Goal: Task Accomplishment & Management: Manage account settings

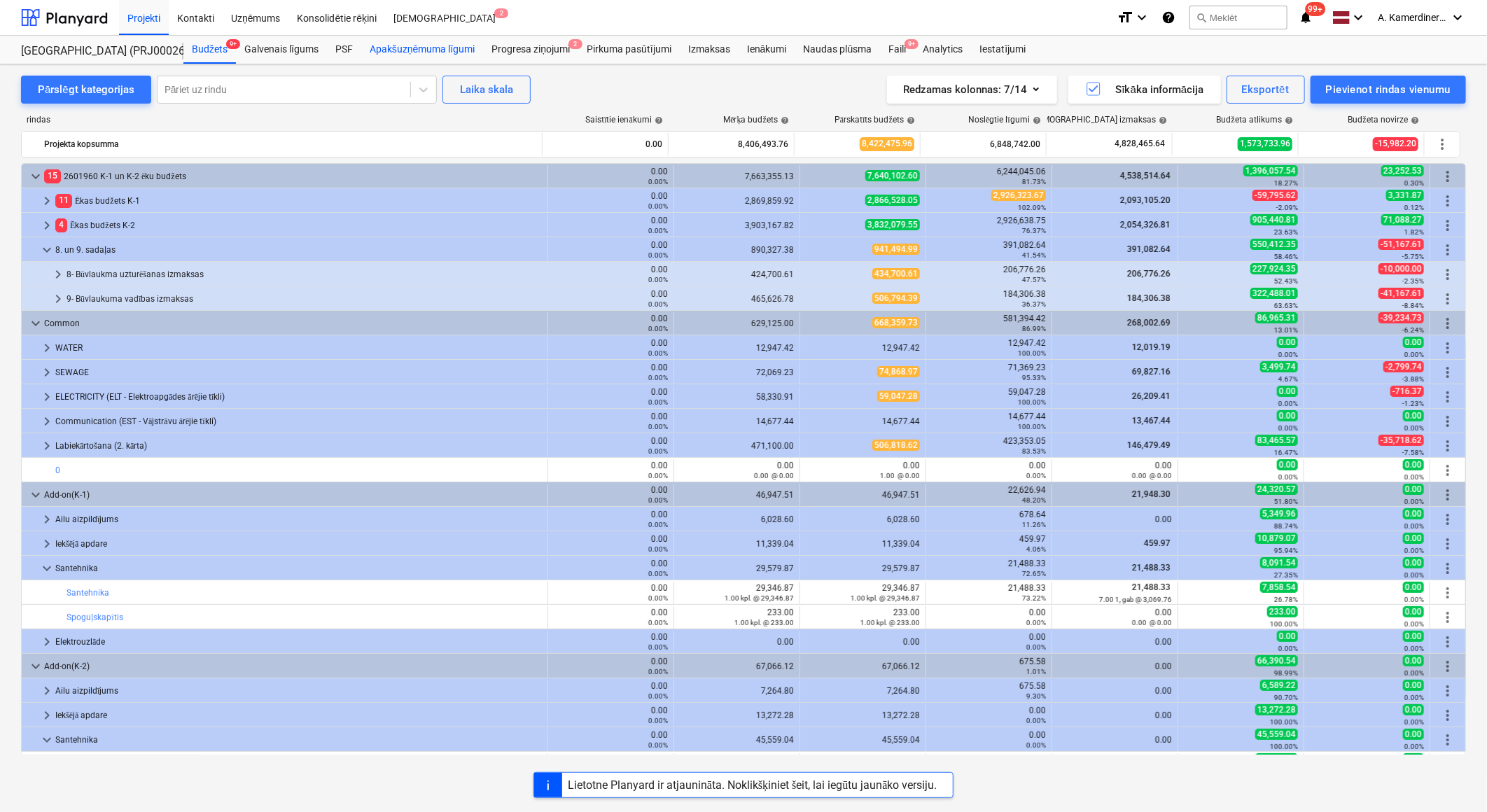
click at [435, 52] on div "Apakšuzņēmuma līgumi" at bounding box center [422, 50] width 122 height 28
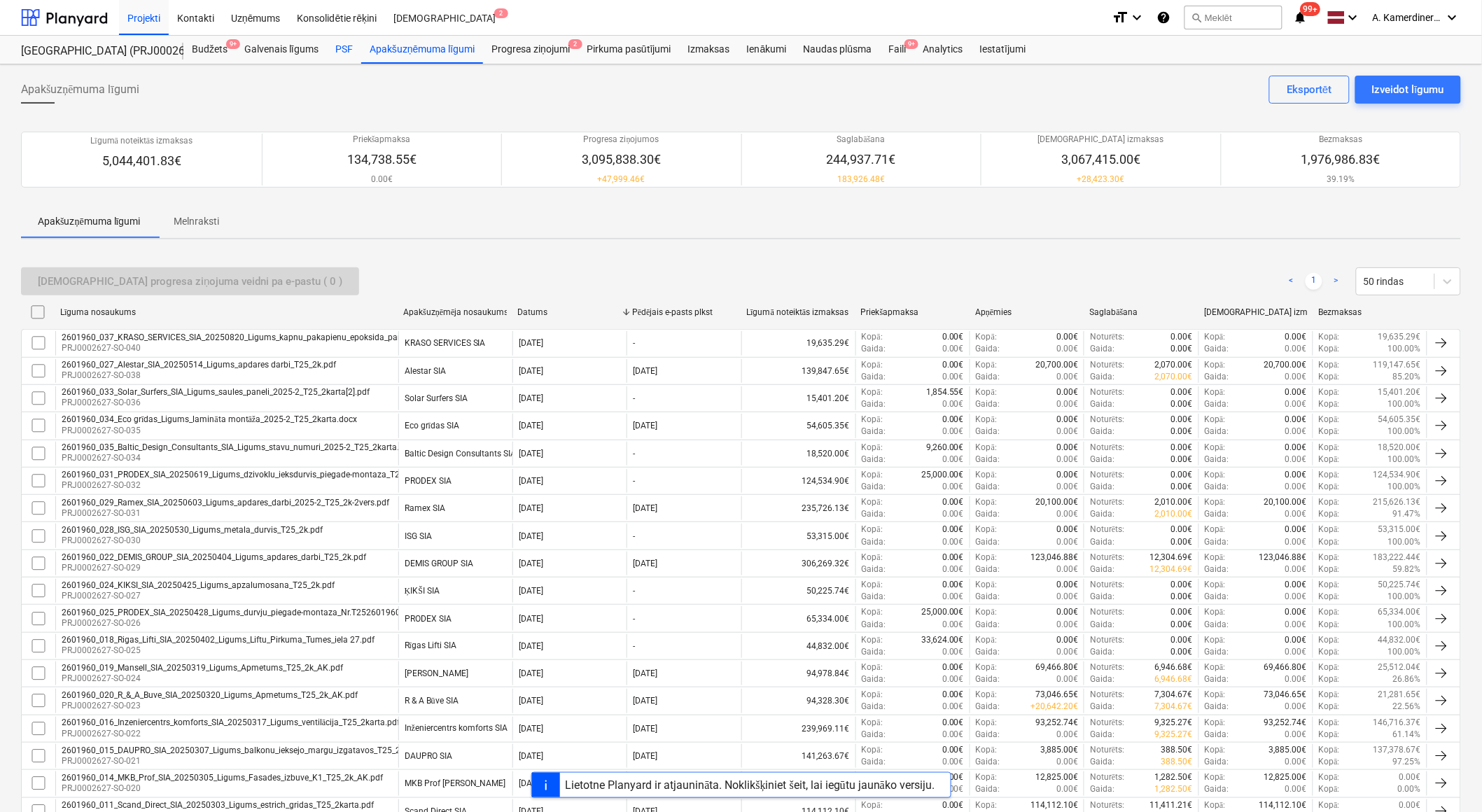
click at [351, 46] on div "PSF" at bounding box center [344, 50] width 35 height 28
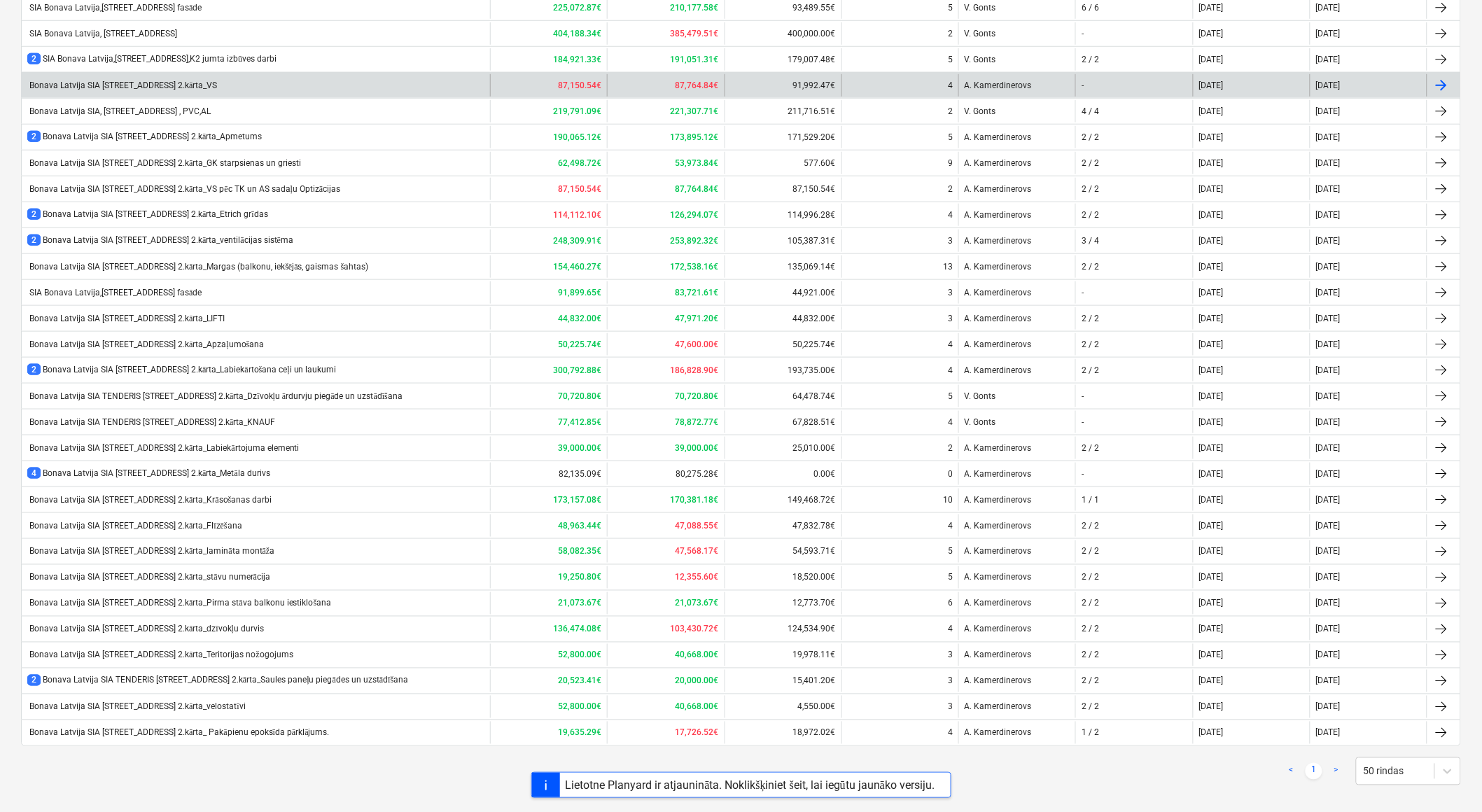
scroll to position [428, 0]
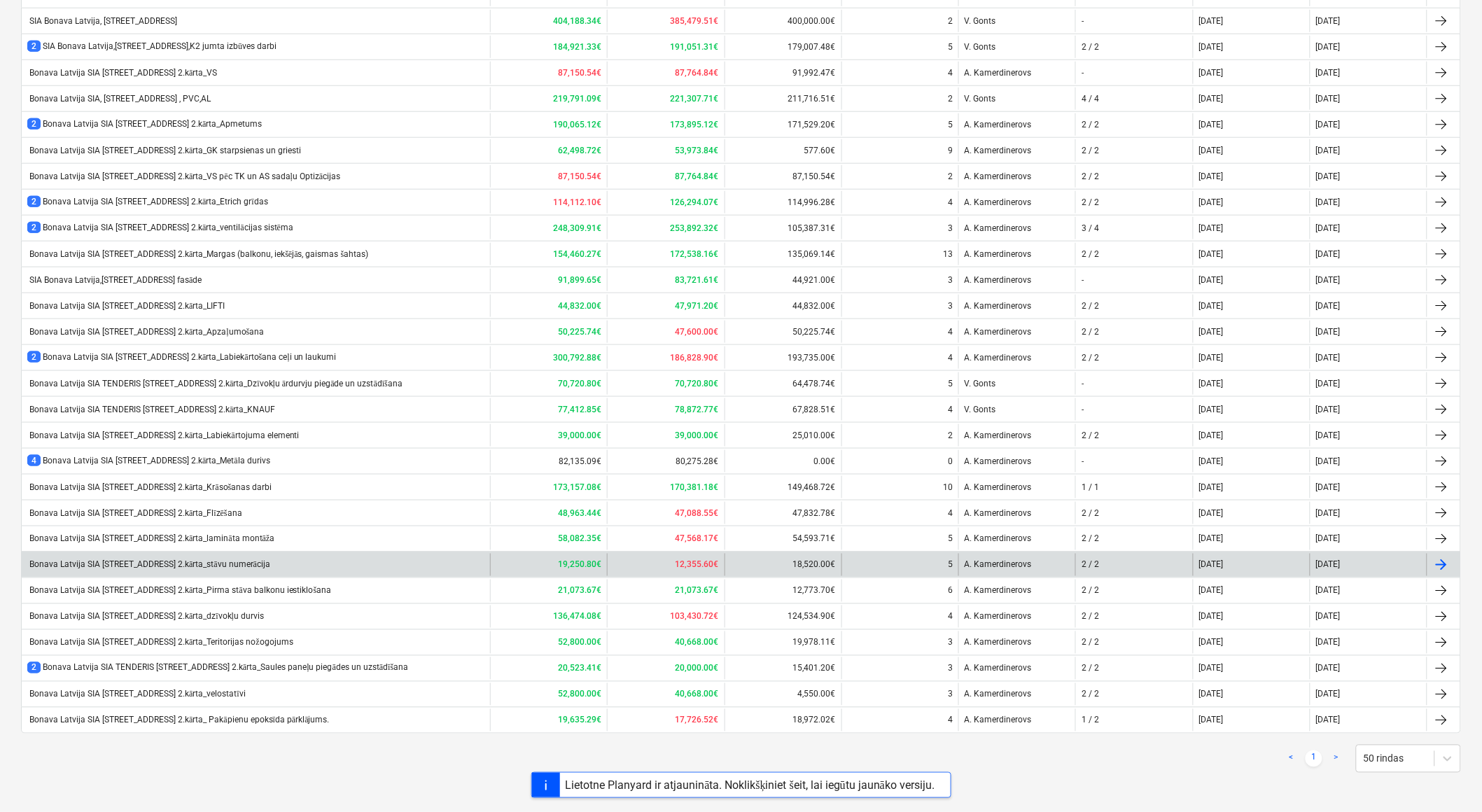
click at [230, 564] on div "Bonava Latvija SIA [STREET_ADDRESS] 2.kārta_stāvu numerācija" at bounding box center [149, 565] width 243 height 11
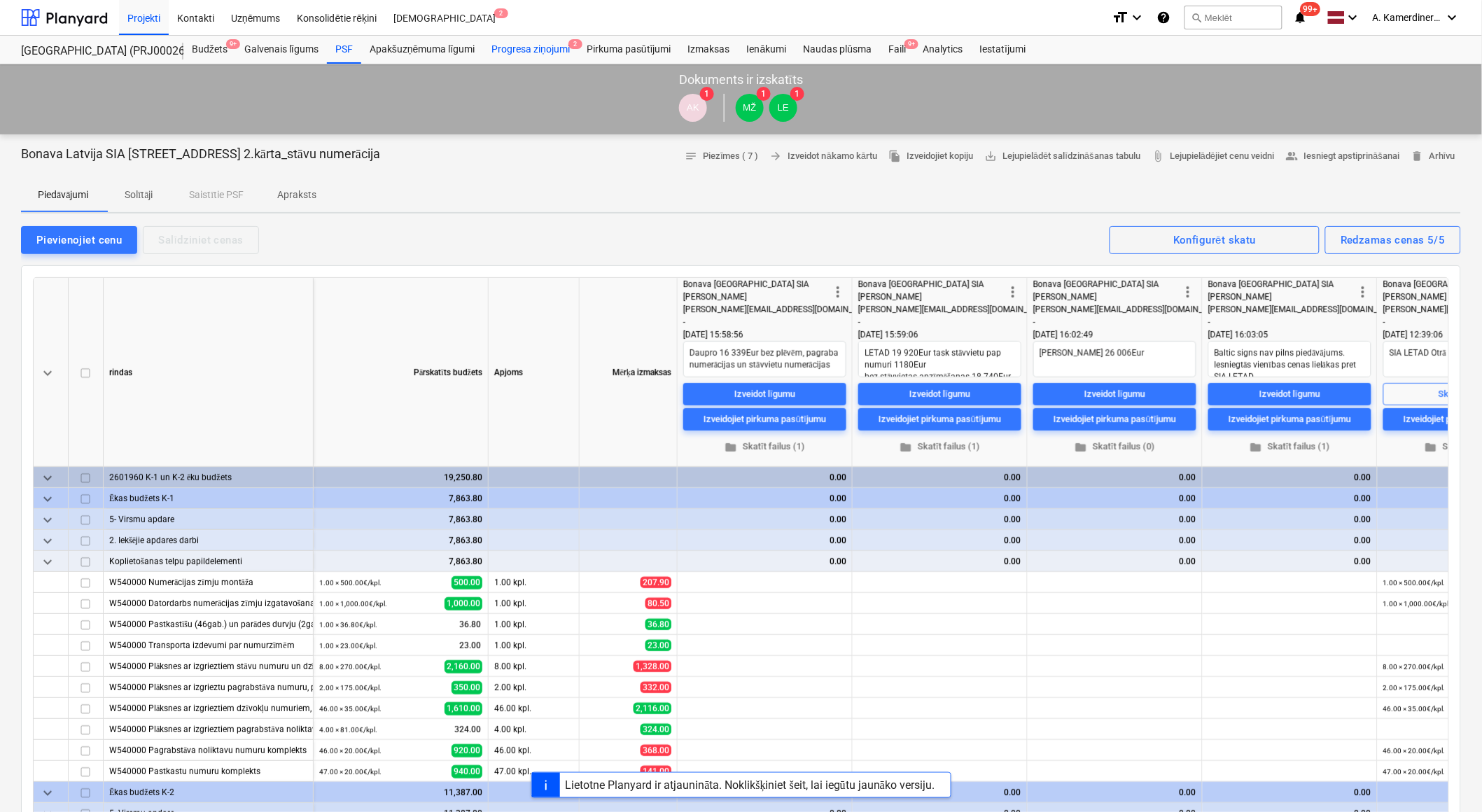
type textarea "x"
click at [552, 46] on div "Progresa ziņojumi 2" at bounding box center [530, 50] width 95 height 28
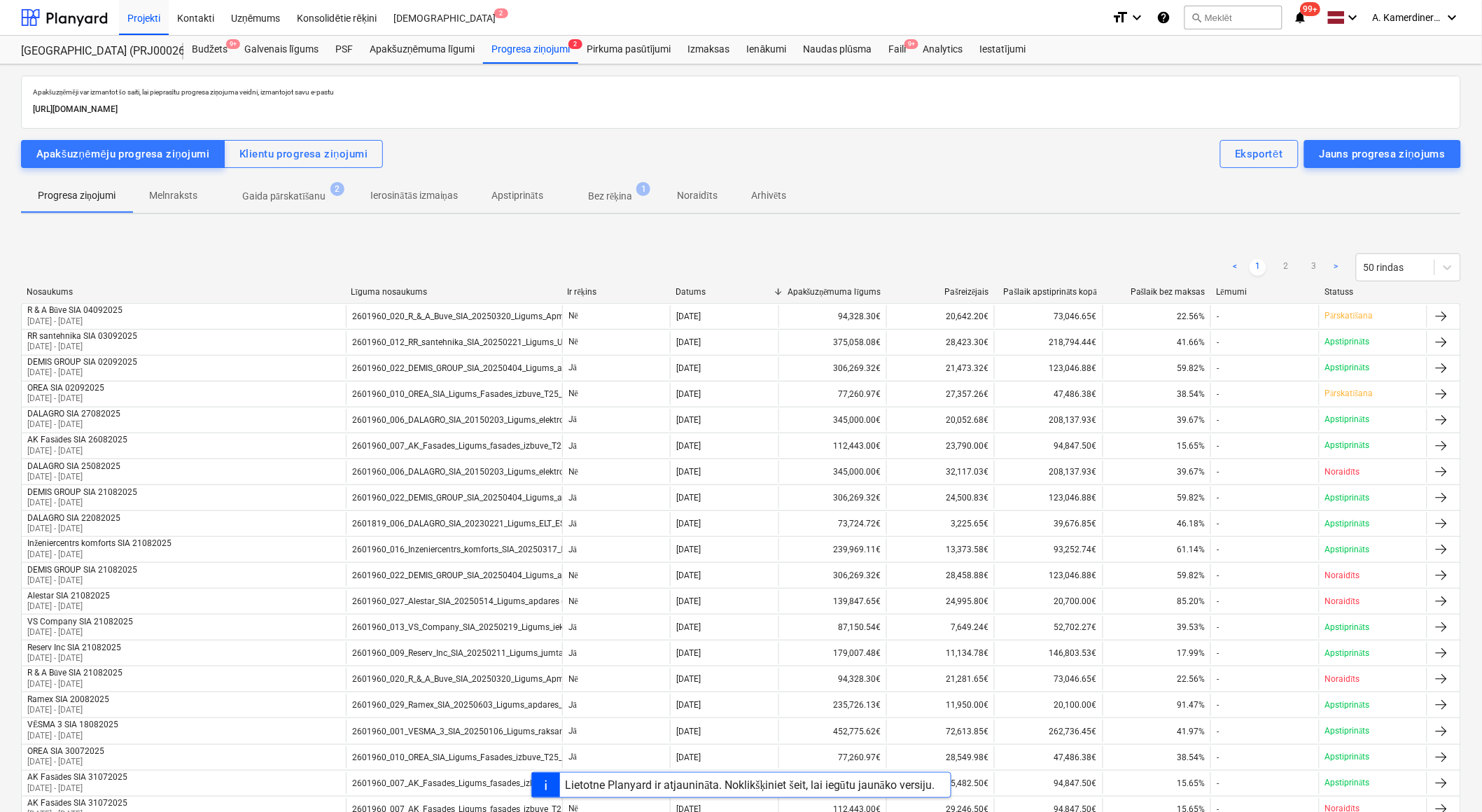
click at [318, 186] on span "Gaida pārskatīšanu 2" at bounding box center [284, 196] width 140 height 25
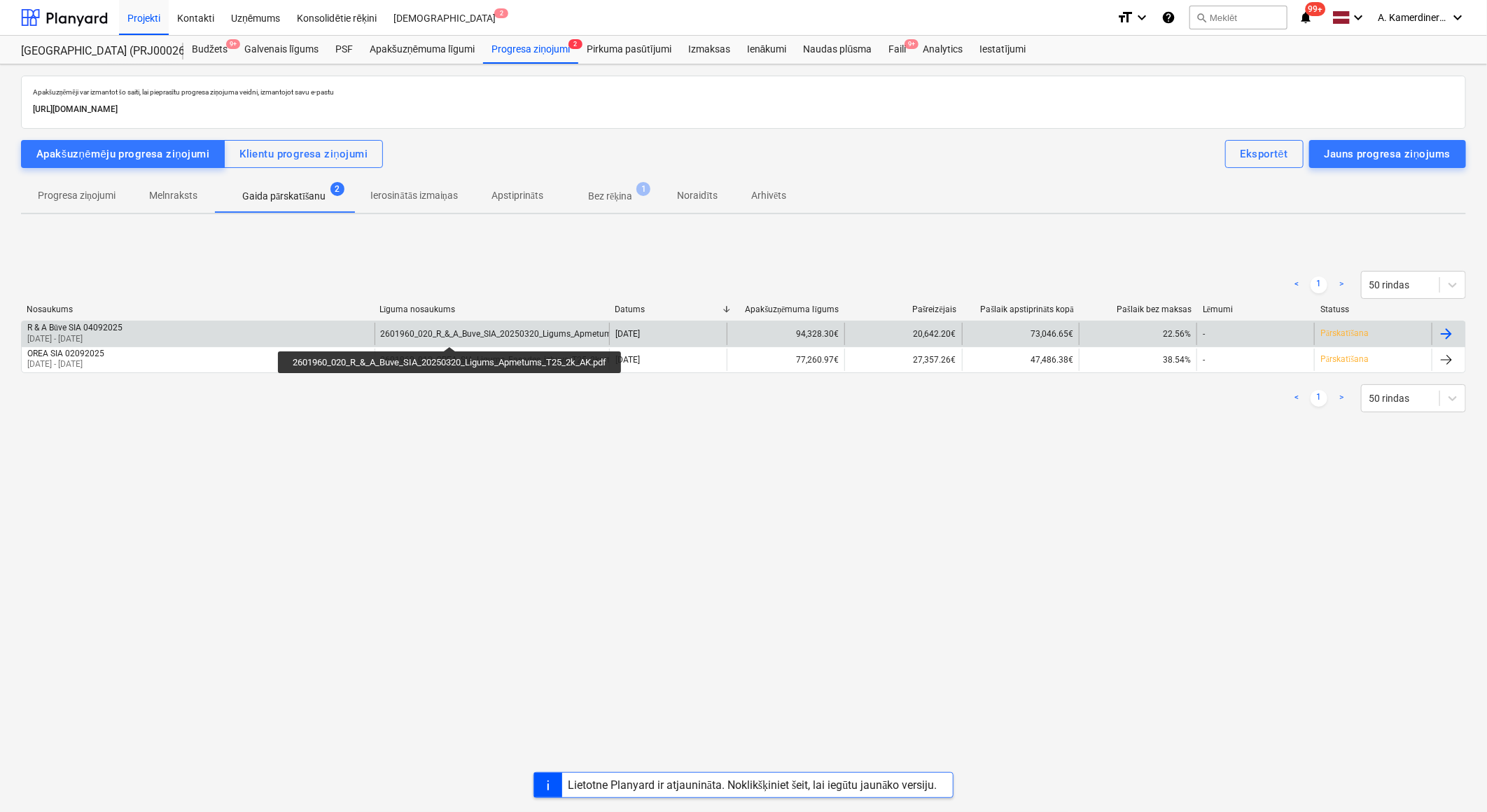
click at [452, 334] on div "2601960_020_R_&_A_Buve_SIA_20250320_Ligums_Apmetums_T25_2k_AK.pdf" at bounding box center [529, 334] width 296 height 10
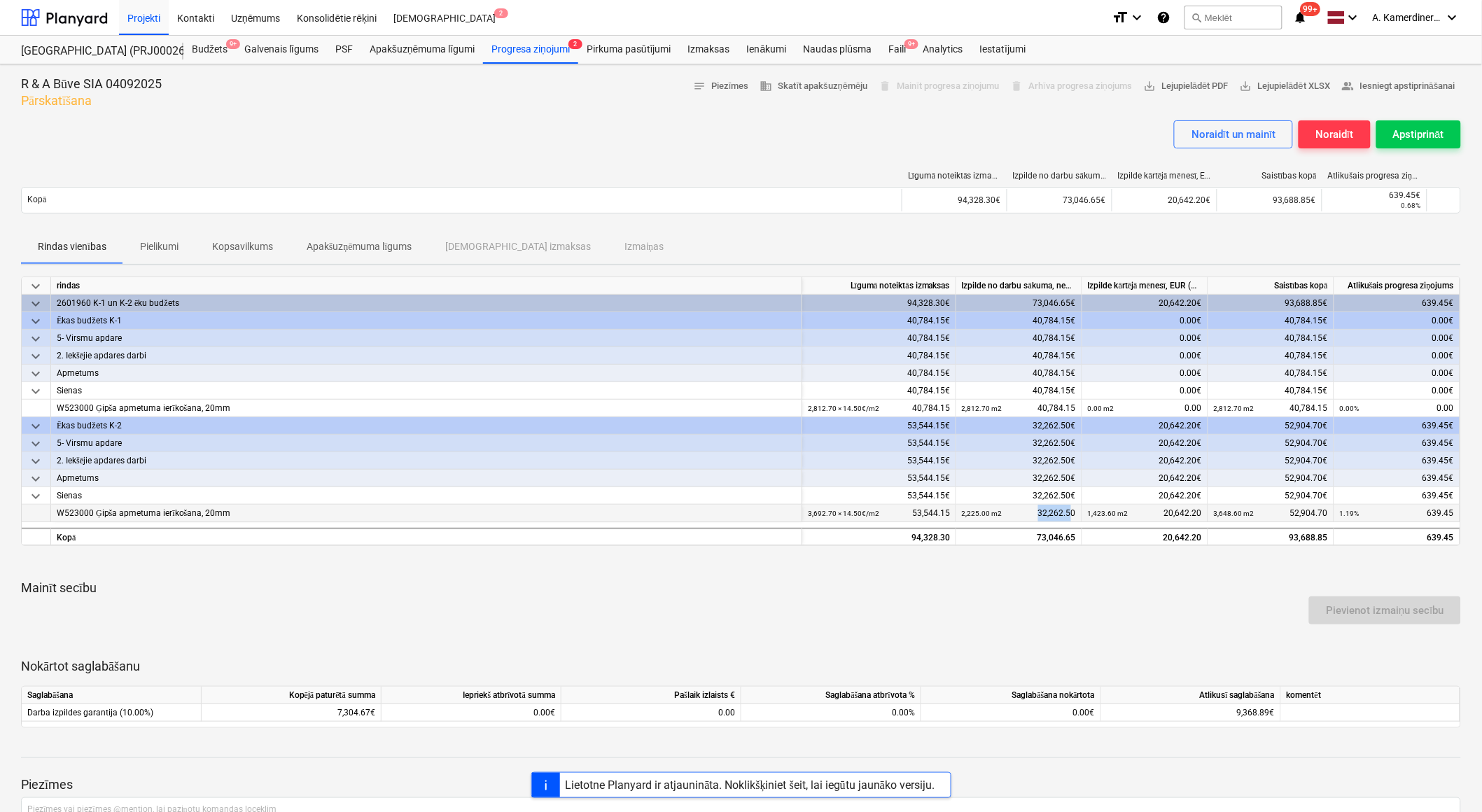
drag, startPoint x: 1072, startPoint y: 514, endPoint x: 1038, endPoint y: 516, distance: 34.1
click at [1038, 516] on div "2,225.00 m2 32,262.50" at bounding box center [1019, 513] width 114 height 18
drag, startPoint x: 1288, startPoint y: 511, endPoint x: 1328, endPoint y: 508, distance: 40.1
click at [1328, 508] on div "3,648.60 m2 52,904.70" at bounding box center [1271, 513] width 126 height 18
click at [1298, 512] on div "3,648.60 m2 52,904.70" at bounding box center [1271, 513] width 114 height 18
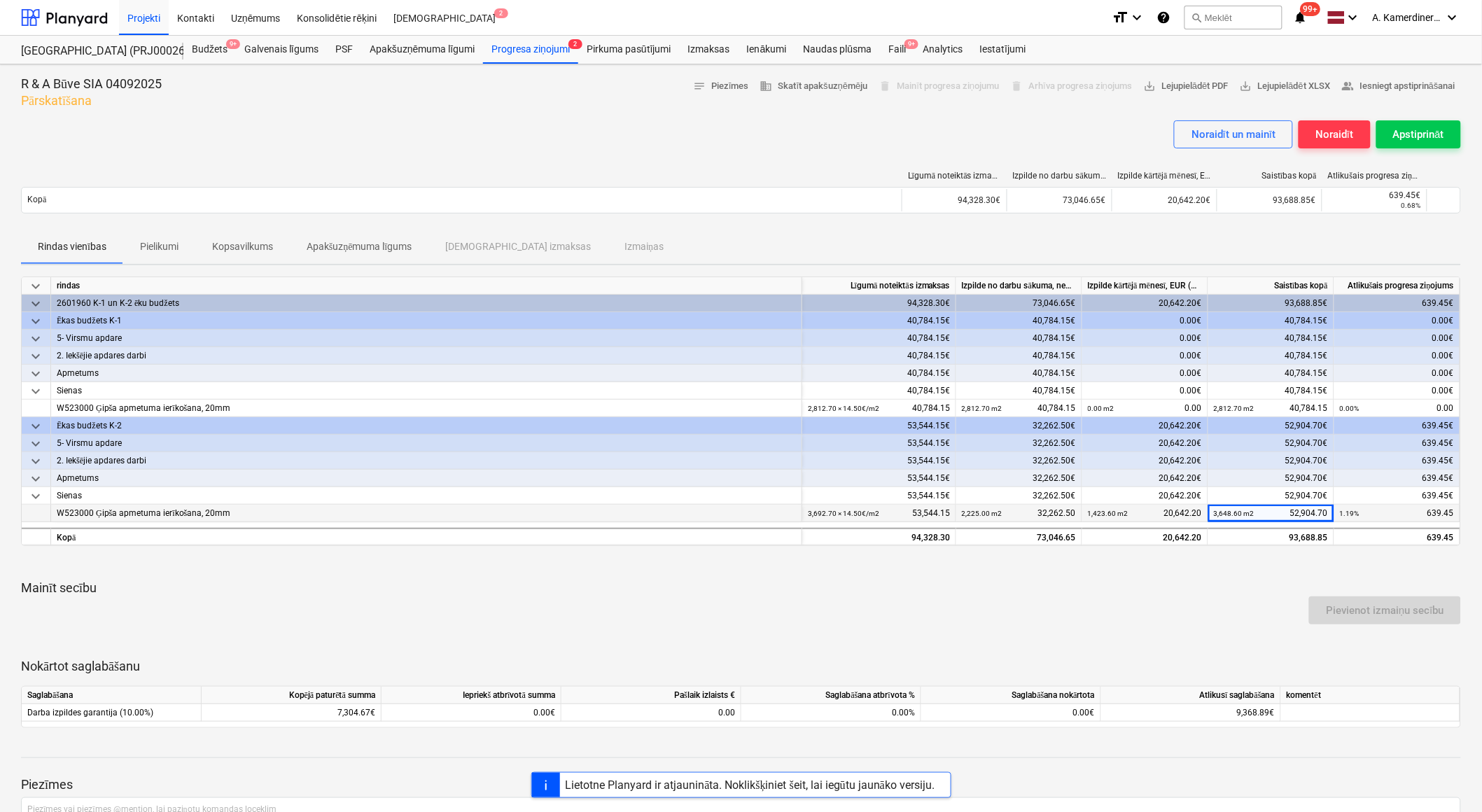
drag, startPoint x: 1291, startPoint y: 513, endPoint x: 1328, endPoint y: 511, distance: 37.1
click at [1328, 511] on div "3,648.60 m2 52,904.70" at bounding box center [1271, 513] width 126 height 18
click at [497, 43] on div "Progresa ziņojumi 2" at bounding box center [530, 50] width 95 height 28
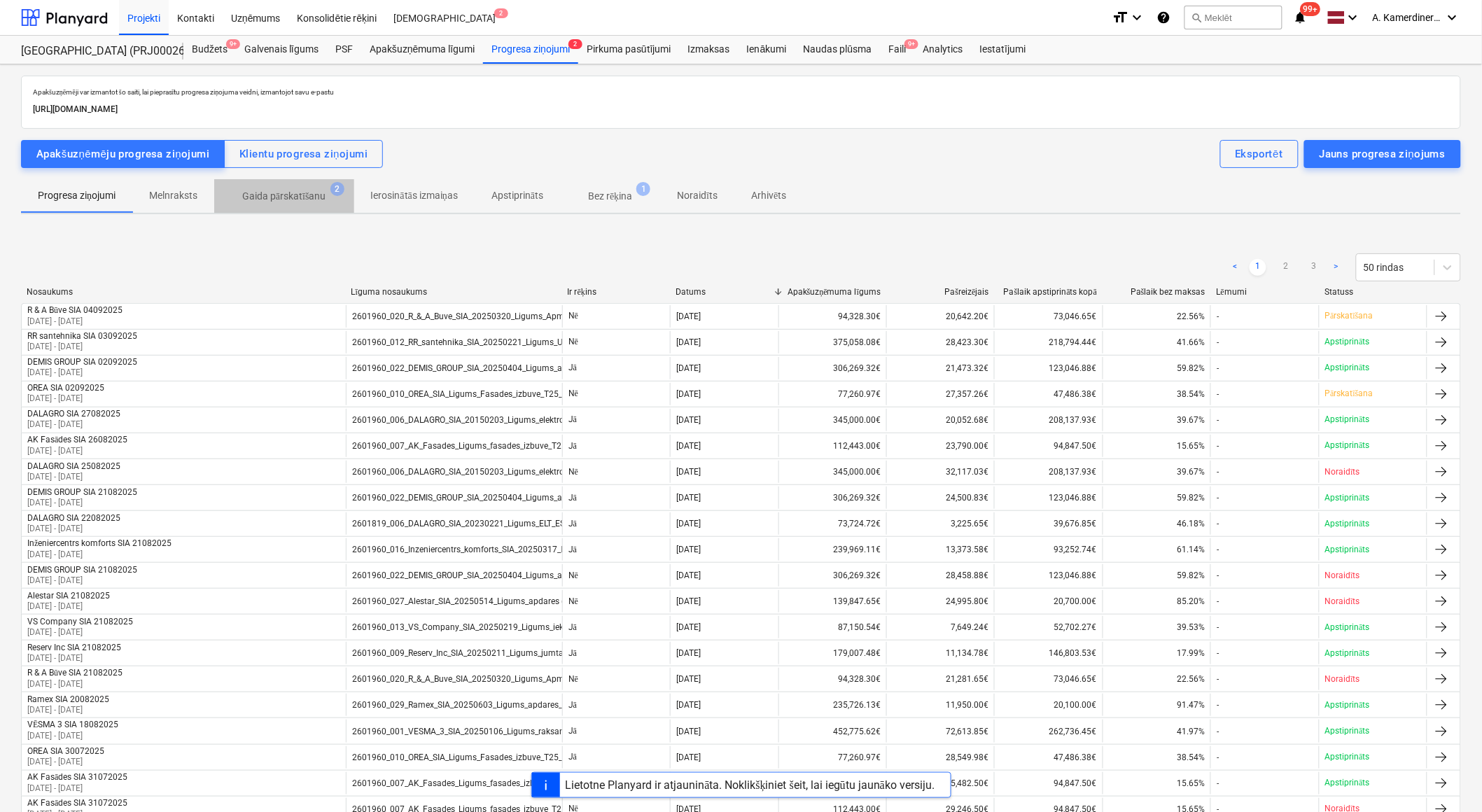
click at [262, 204] on span "Gaida pārskatīšanu 2" at bounding box center [284, 196] width 140 height 25
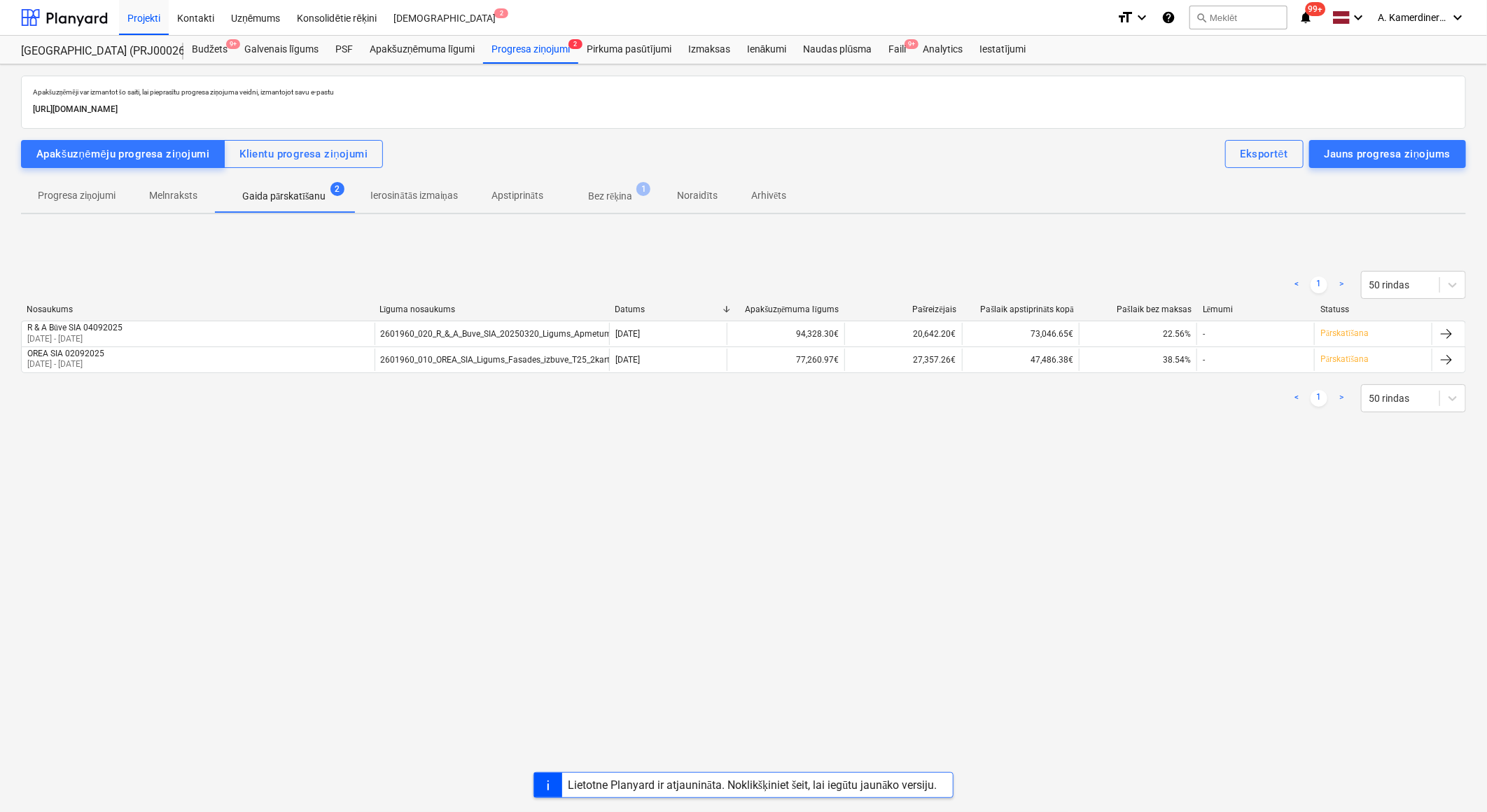
click at [631, 194] on p "Bez rēķina" at bounding box center [610, 196] width 44 height 15
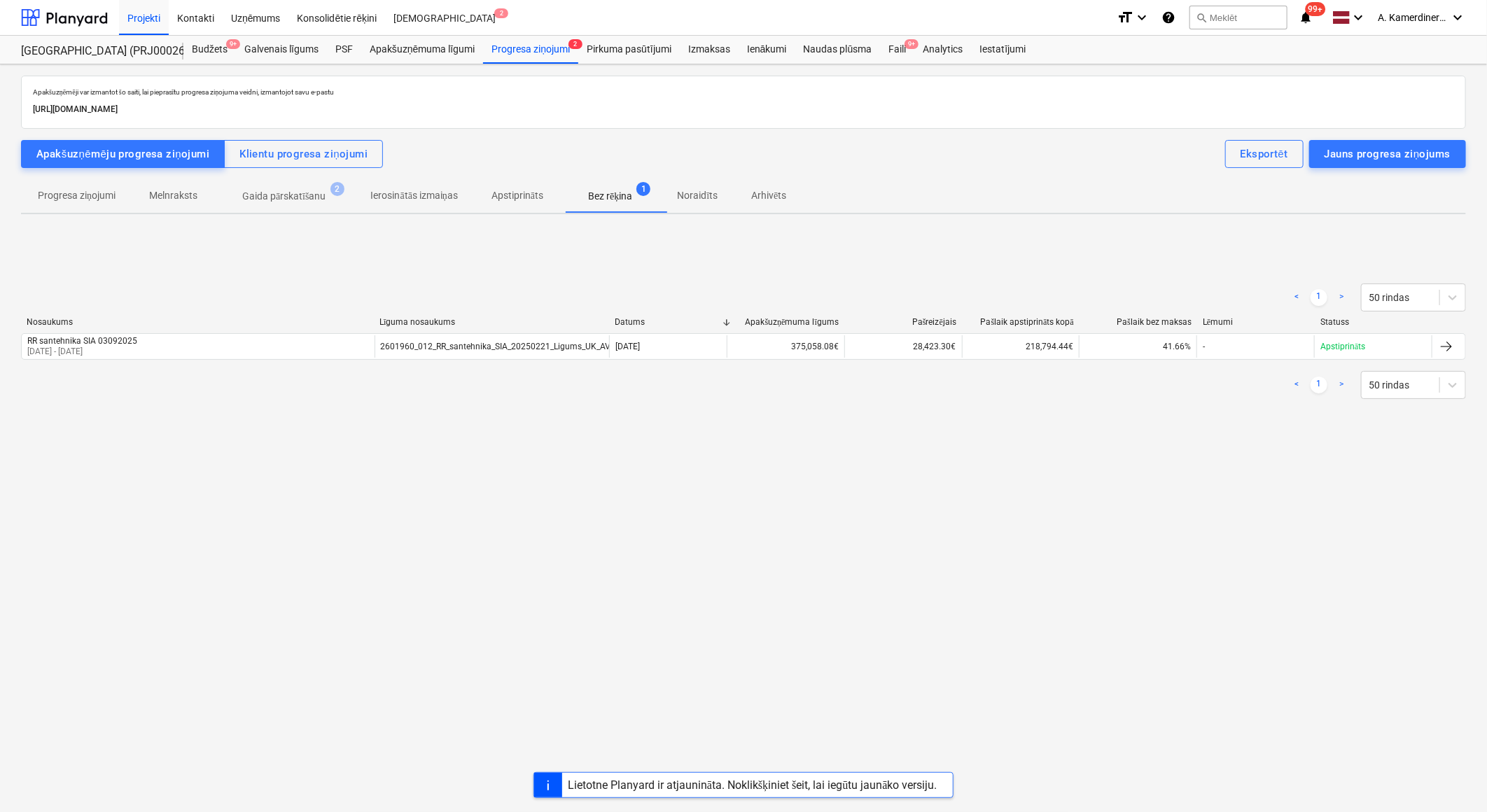
click at [275, 197] on p "Gaida pārskatīšanu" at bounding box center [284, 196] width 84 height 15
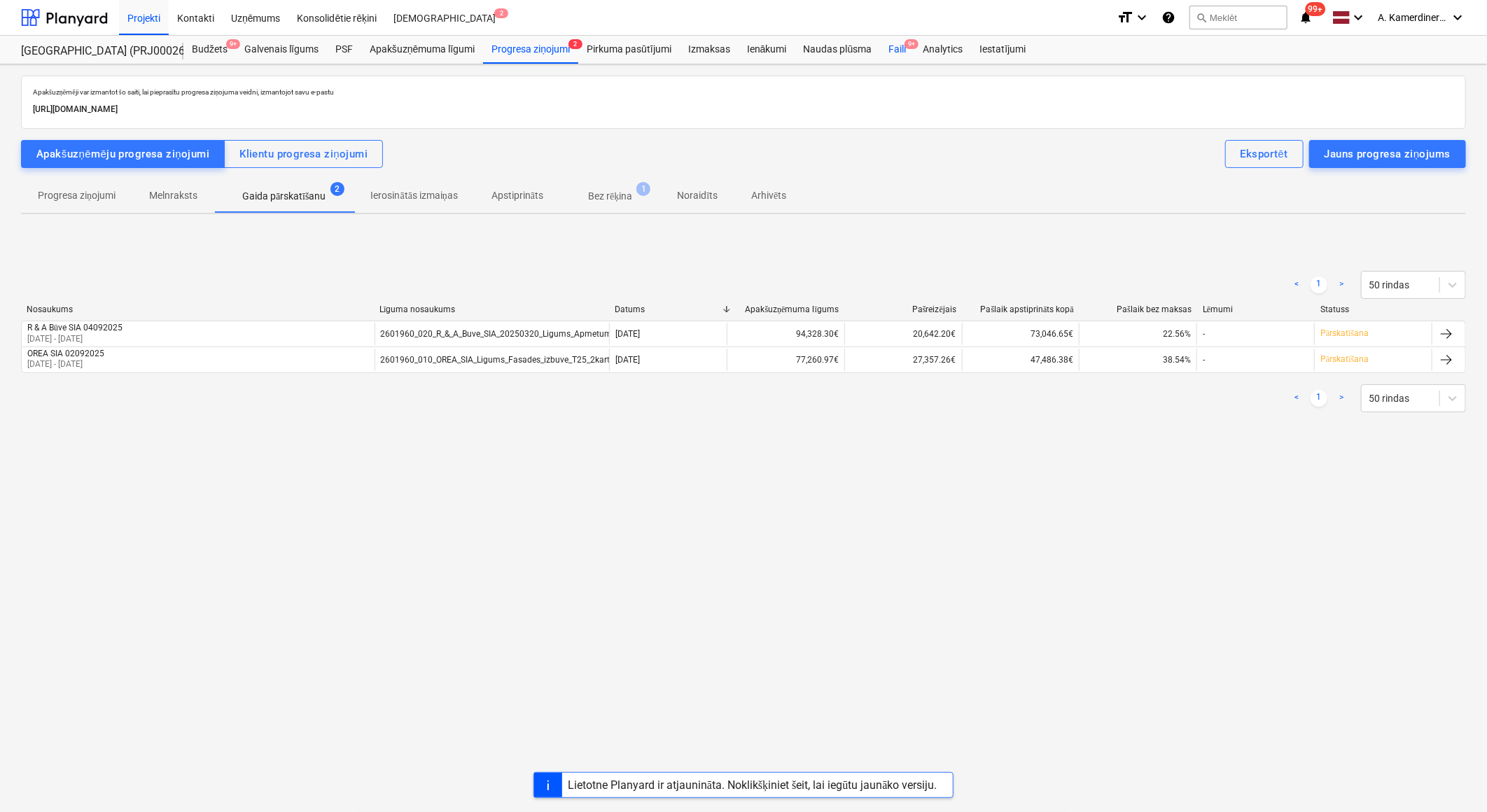
click at [906, 48] on span "9+" at bounding box center [912, 44] width 14 height 10
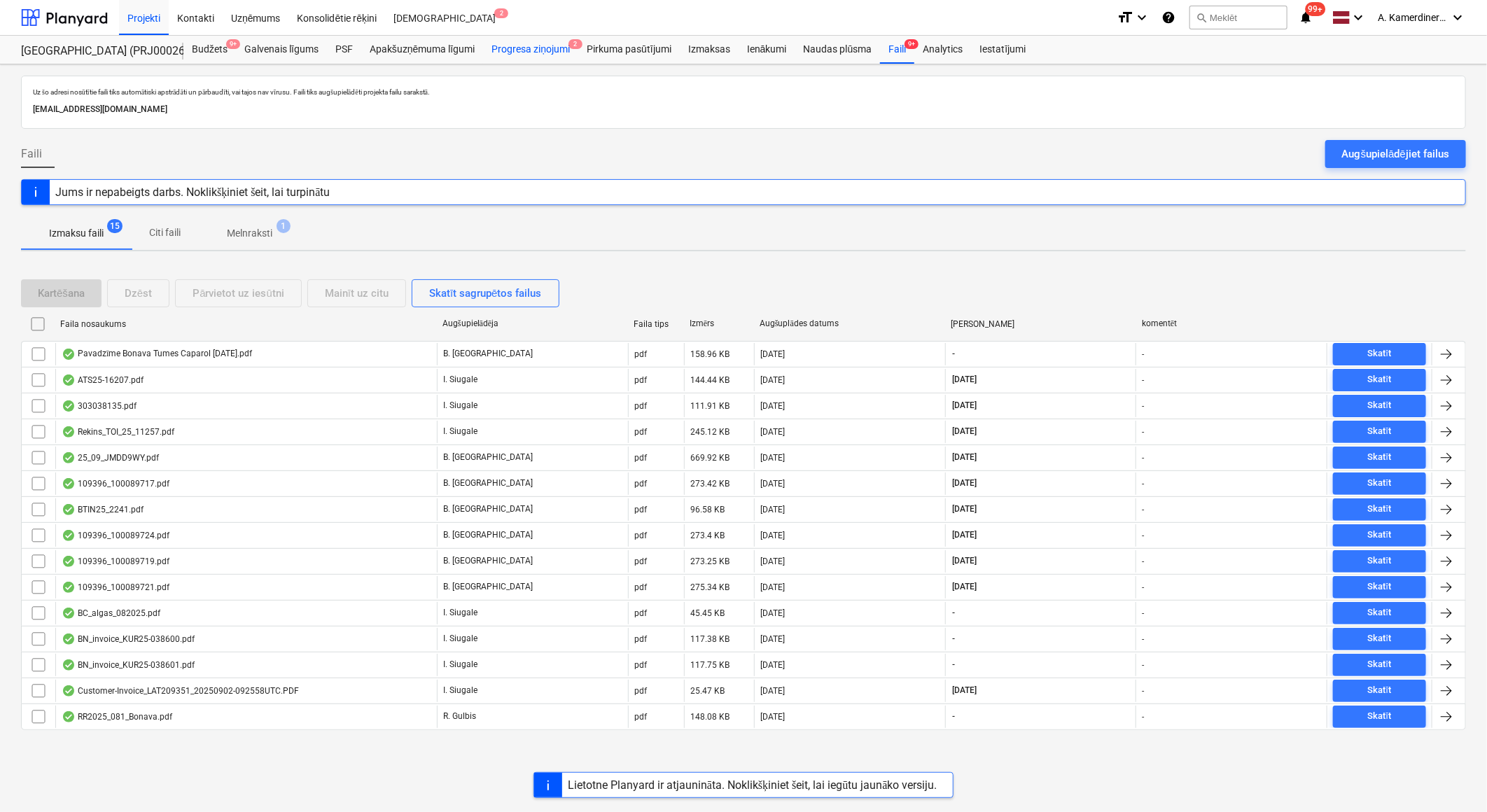
click at [511, 47] on div "Progresa ziņojumi 2" at bounding box center [530, 50] width 95 height 28
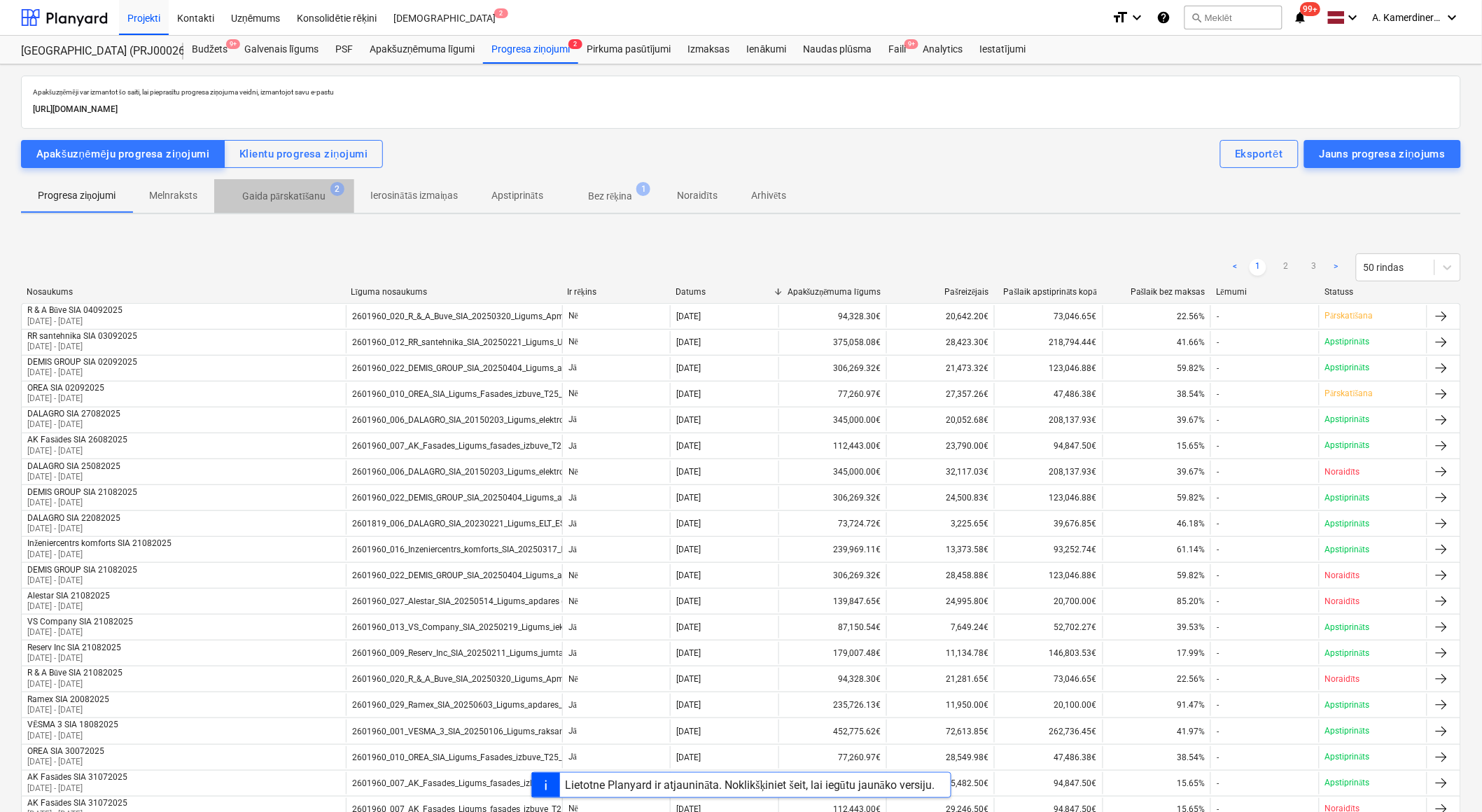
click at [319, 196] on p "Gaida pārskatīšanu" at bounding box center [284, 196] width 84 height 15
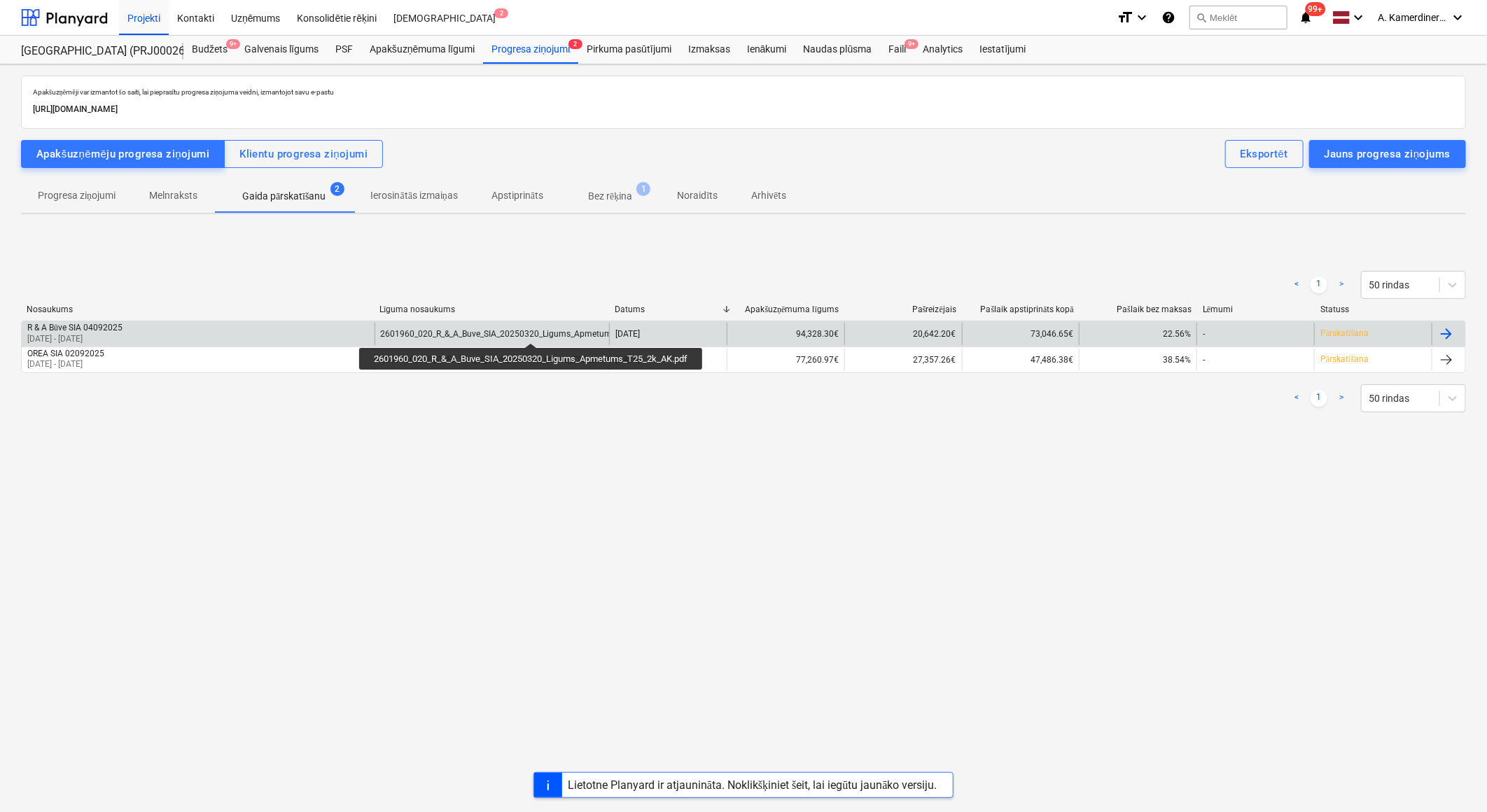
click at [533, 330] on div "2601960_020_R_&_A_Buve_SIA_20250320_Ligums_Apmetums_T25_2k_AK.pdf" at bounding box center [529, 334] width 296 height 10
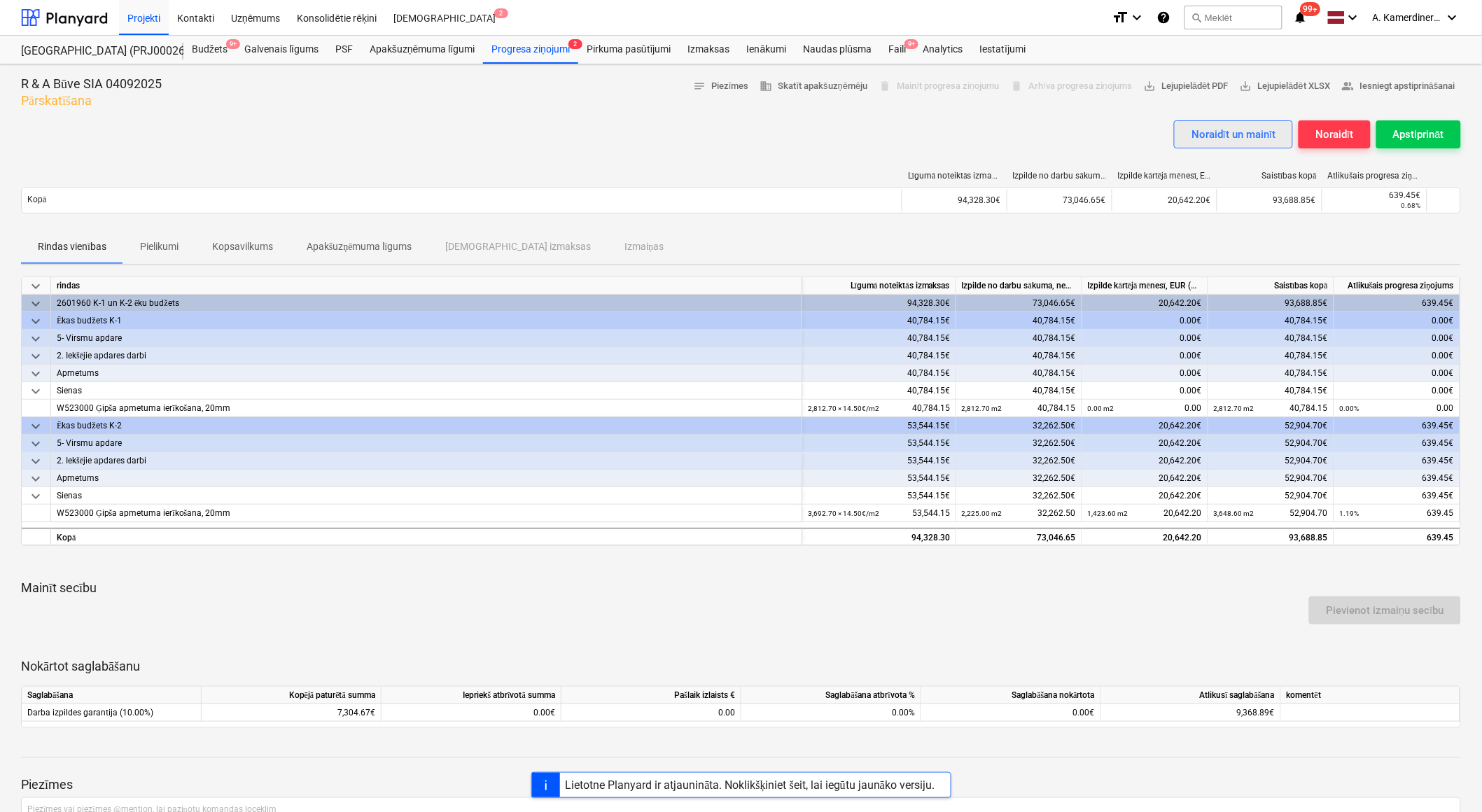
click at [1205, 128] on div "Noraidīt un mainīt" at bounding box center [1233, 135] width 84 height 18
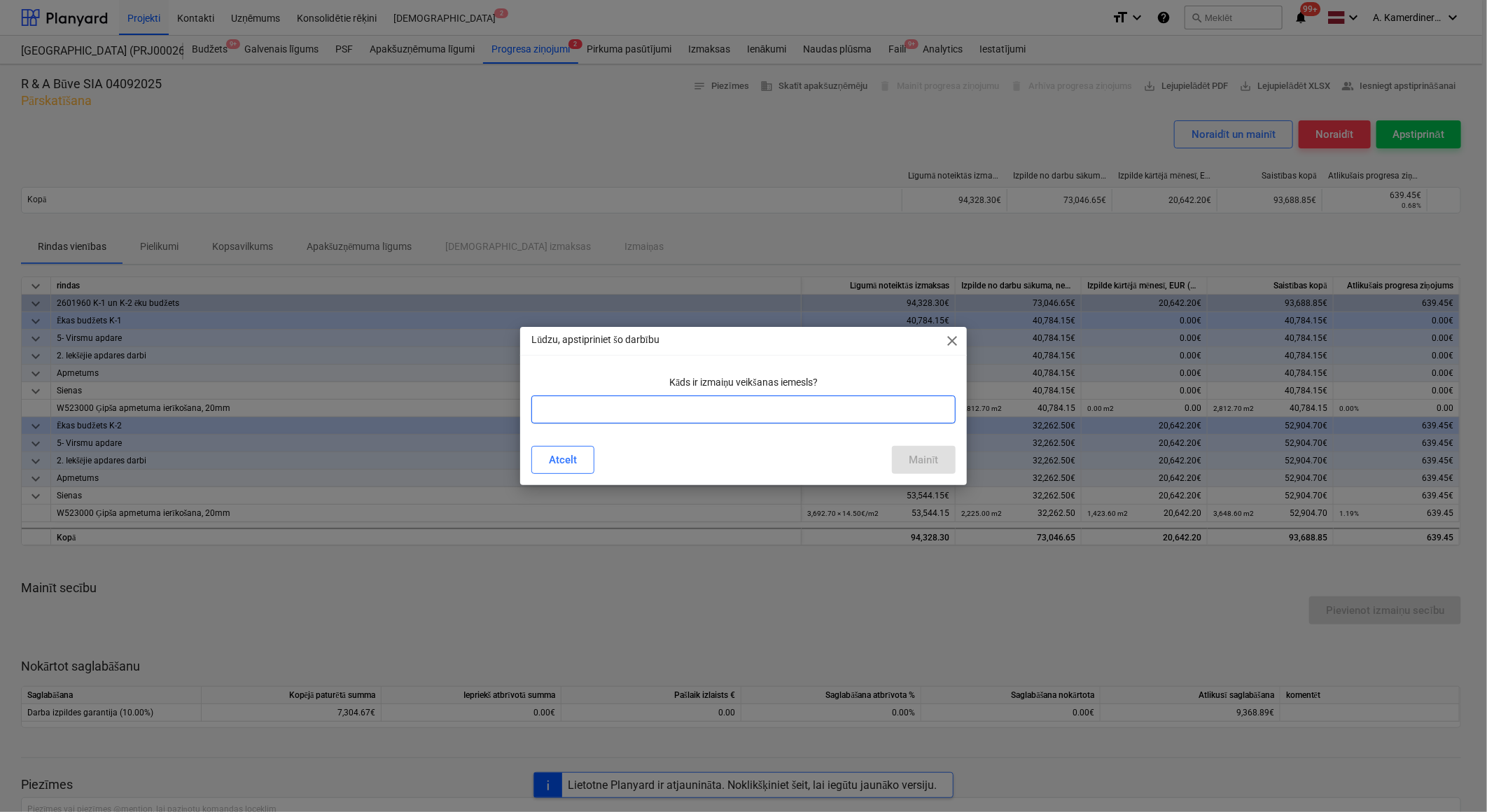
click at [828, 404] on input "text" at bounding box center [742, 409] width 423 height 28
type input "precizēti apjomi"
click at [903, 459] on button "Mainīt" at bounding box center [923, 460] width 63 height 28
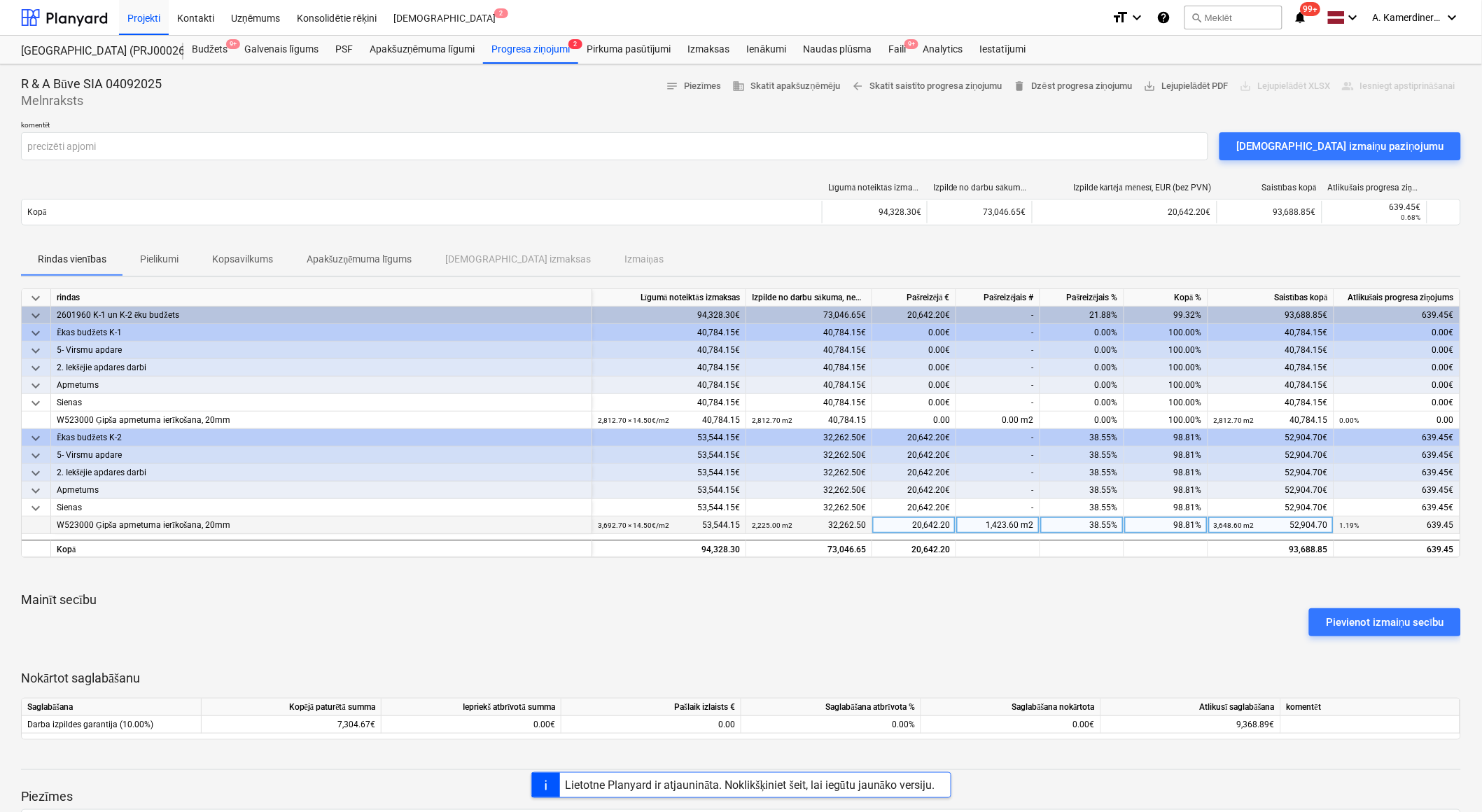
click at [919, 521] on div "20,642.20" at bounding box center [914, 525] width 84 height 18
type input "17000"
click at [1020, 523] on span at bounding box center [1020, 525] width 2 height 10
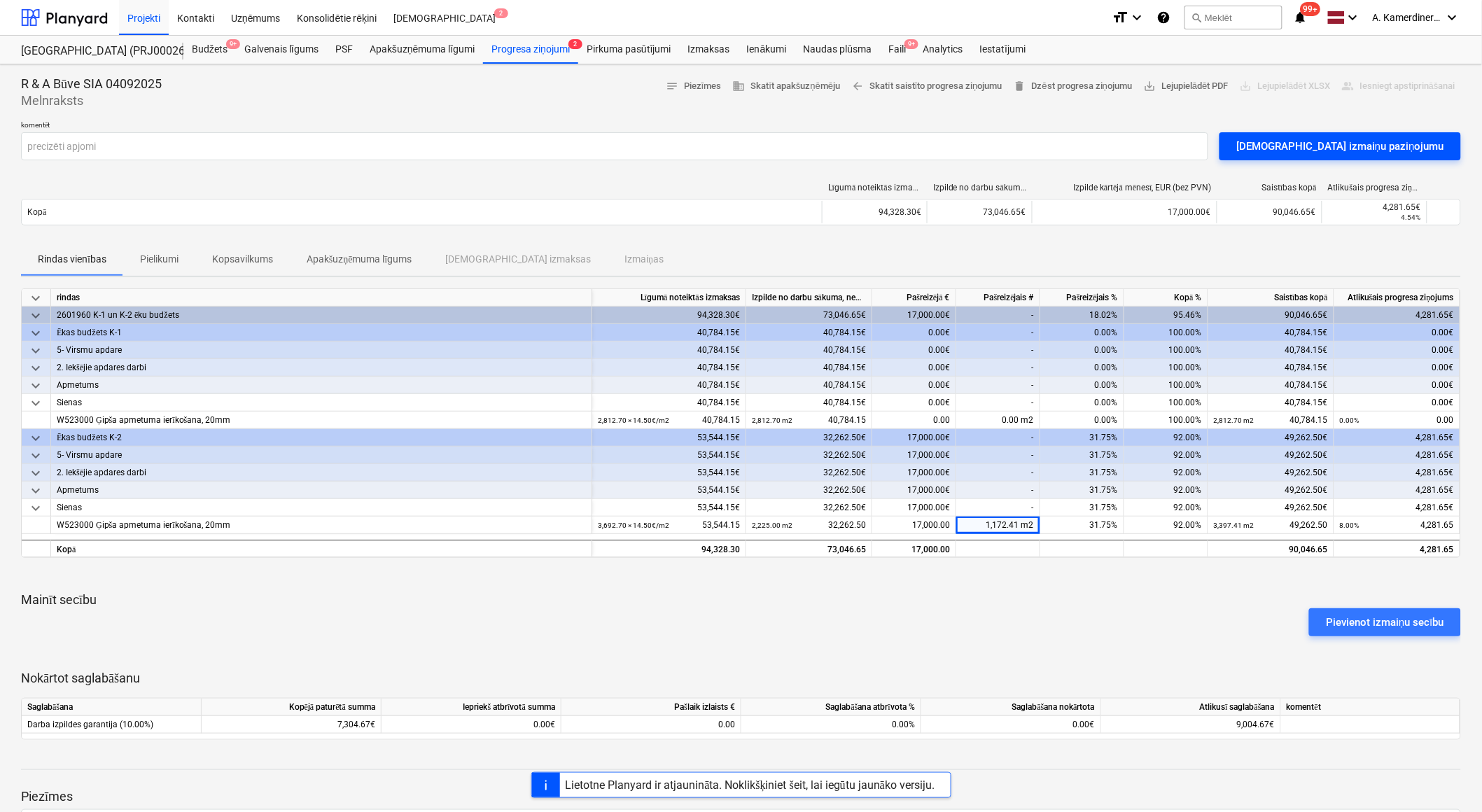
click at [1381, 156] on button "[DEMOGRAPHIC_DATA] izmaiņu paziņojumu" at bounding box center [1340, 146] width 242 height 28
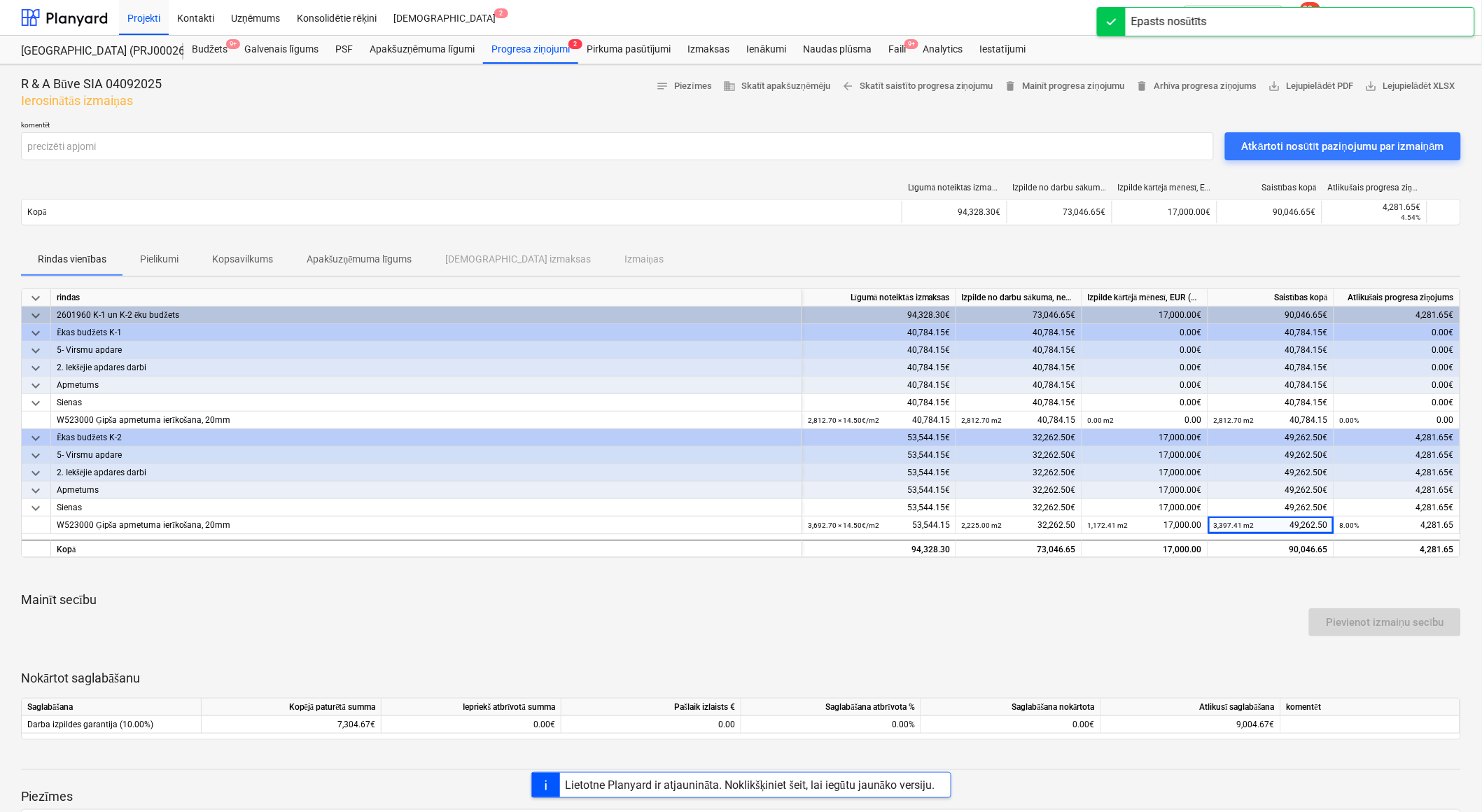
click at [1381, 154] on div "Atkārtoti nosūtīt paziņojumu par izmaiņām" at bounding box center [1343, 146] width 202 height 18
click at [549, 51] on div "Progresa ziņojumi 2" at bounding box center [530, 50] width 95 height 28
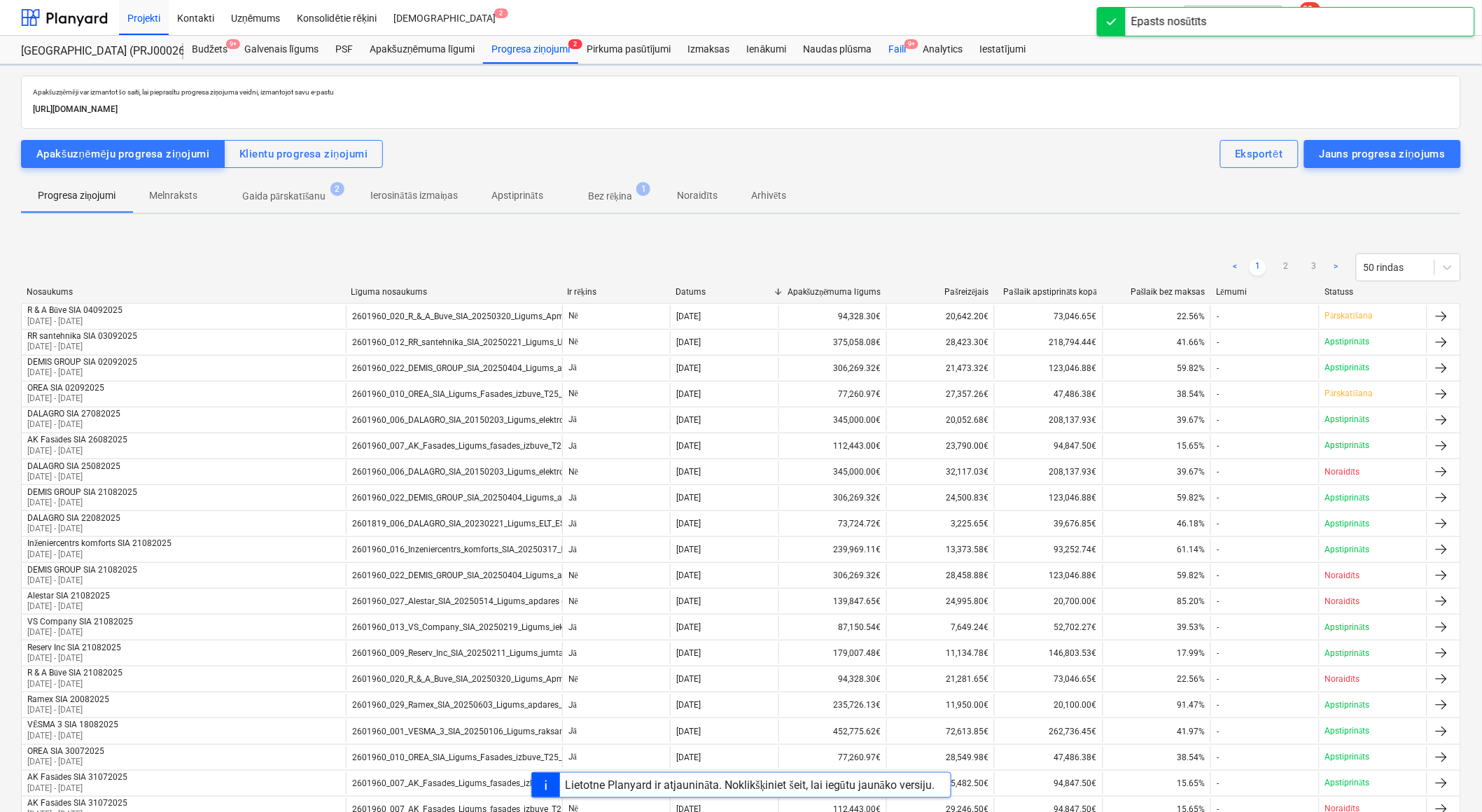
click at [893, 48] on div "Faili 9+" at bounding box center [897, 50] width 35 height 28
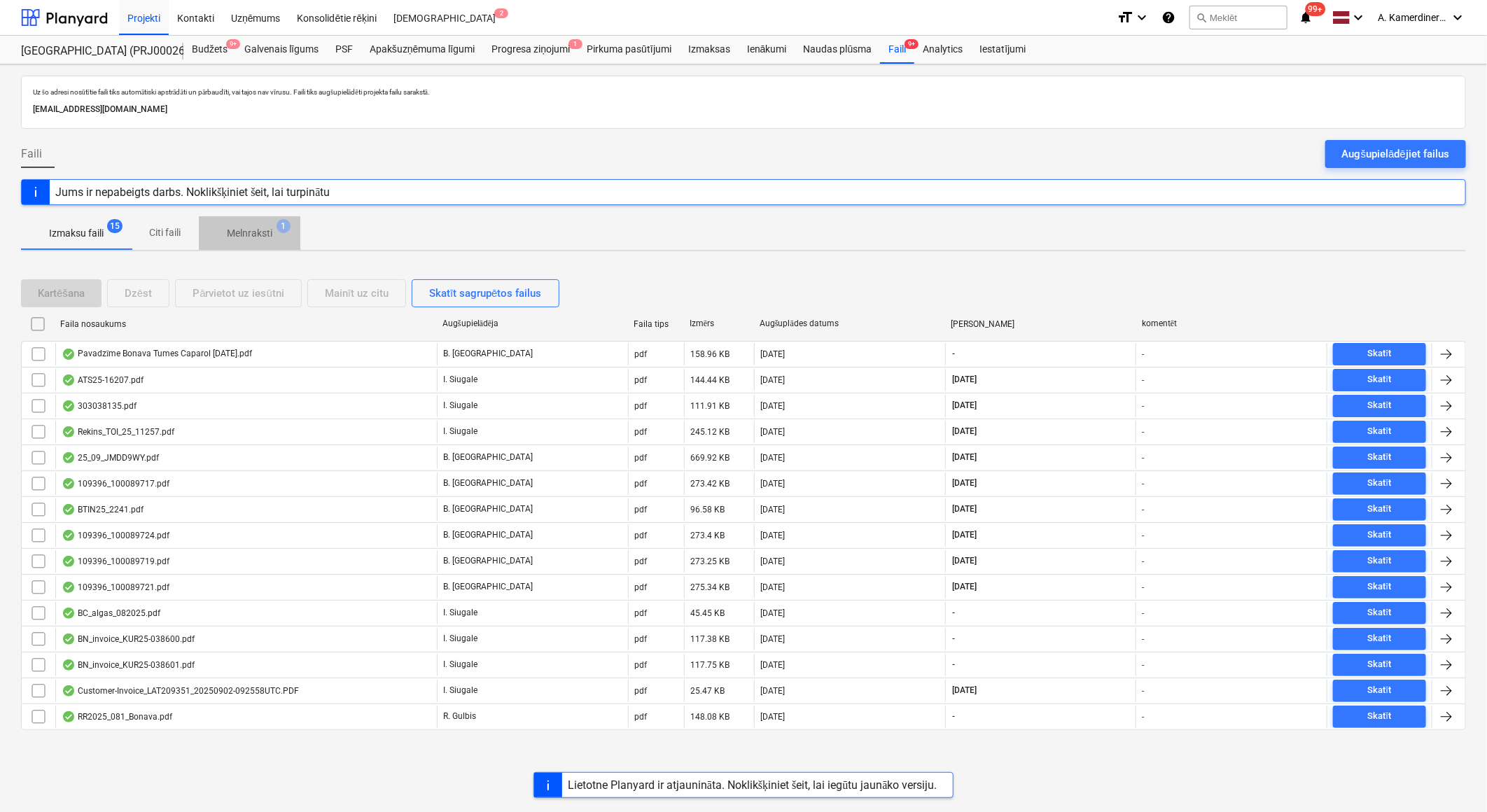
click at [266, 233] on p "Melnraksti" at bounding box center [249, 233] width 46 height 15
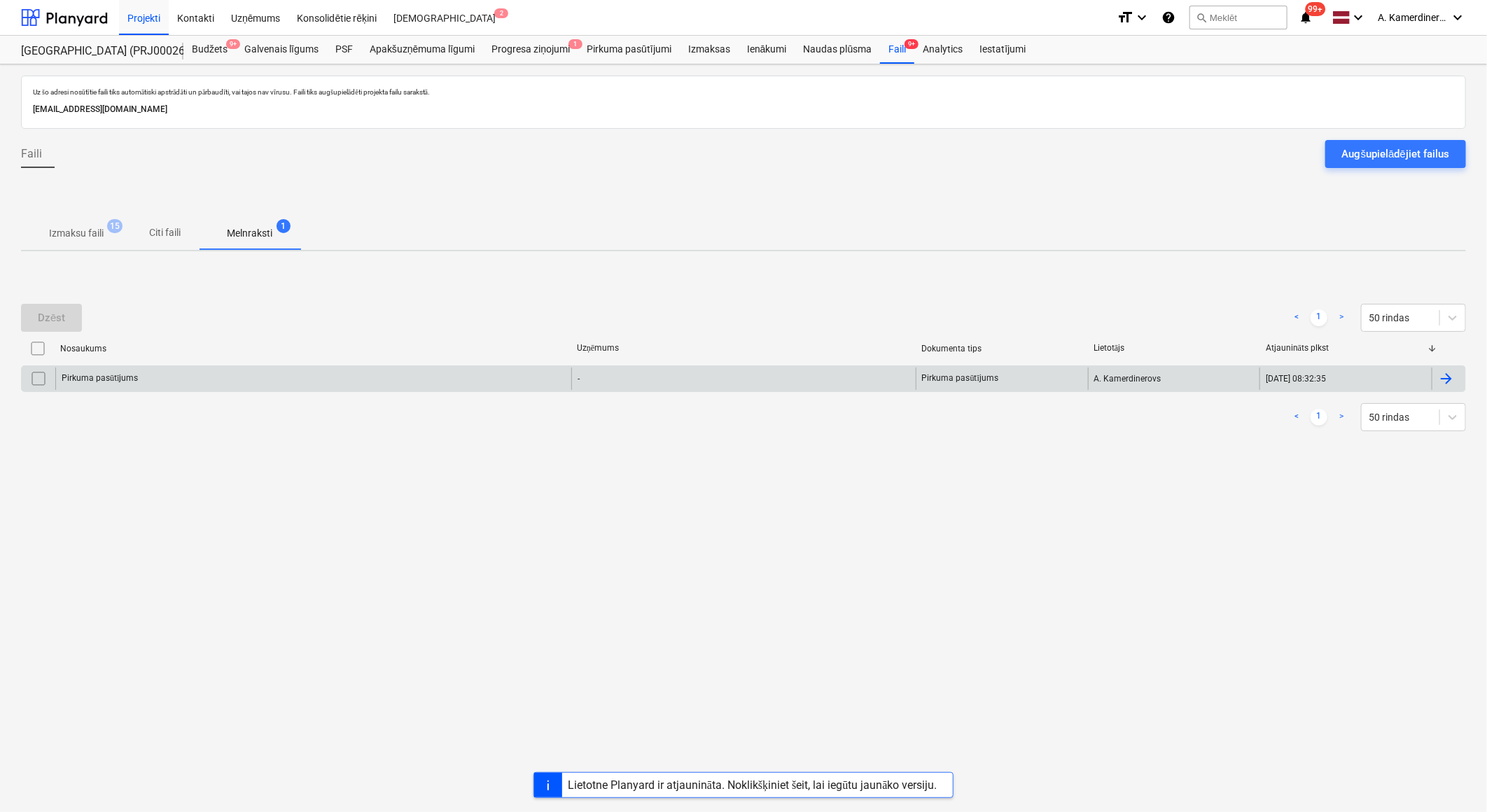
click at [248, 373] on div "Pirkuma pasūtījums" at bounding box center [313, 379] width 516 height 23
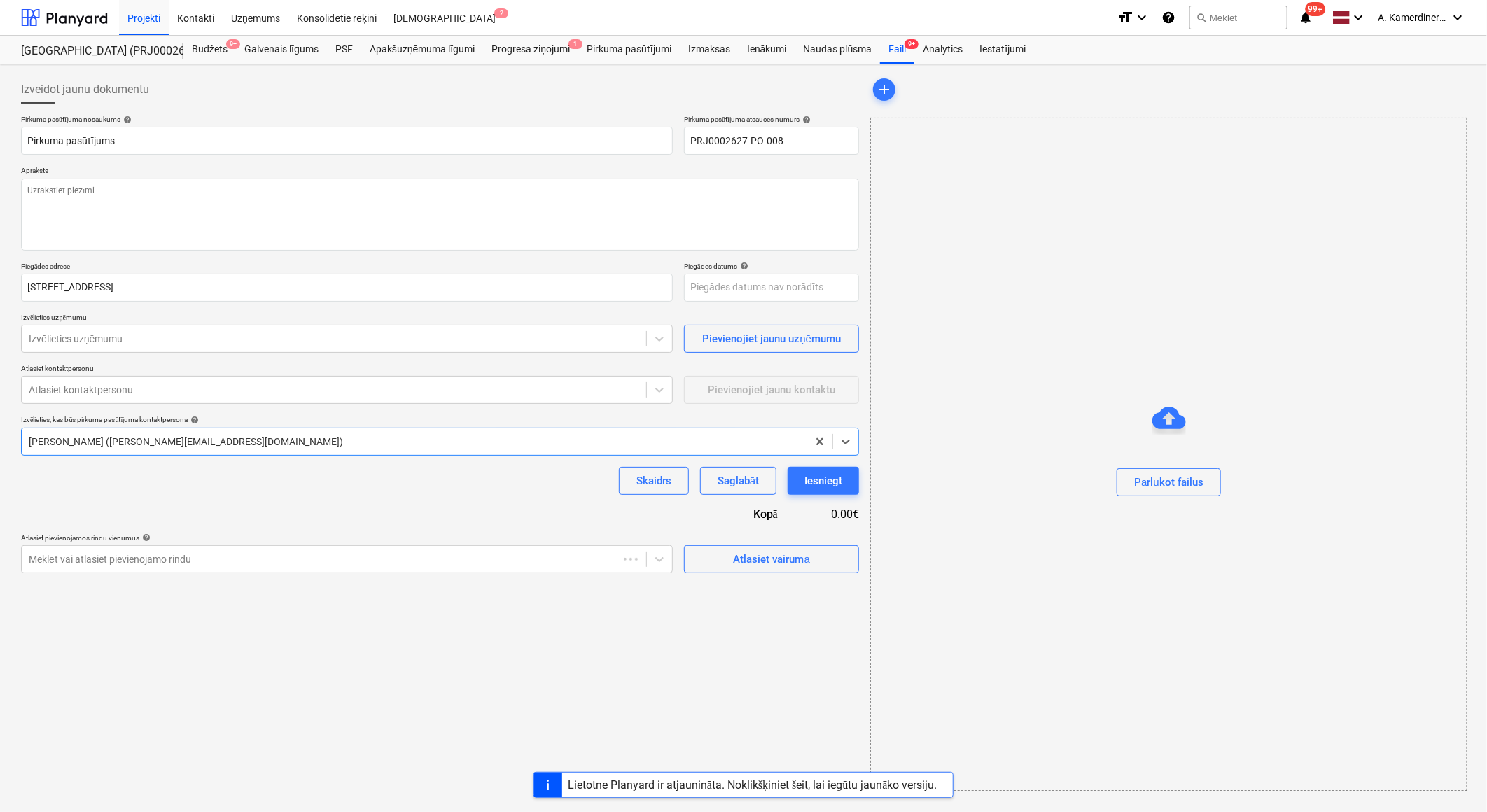
type textarea "x"
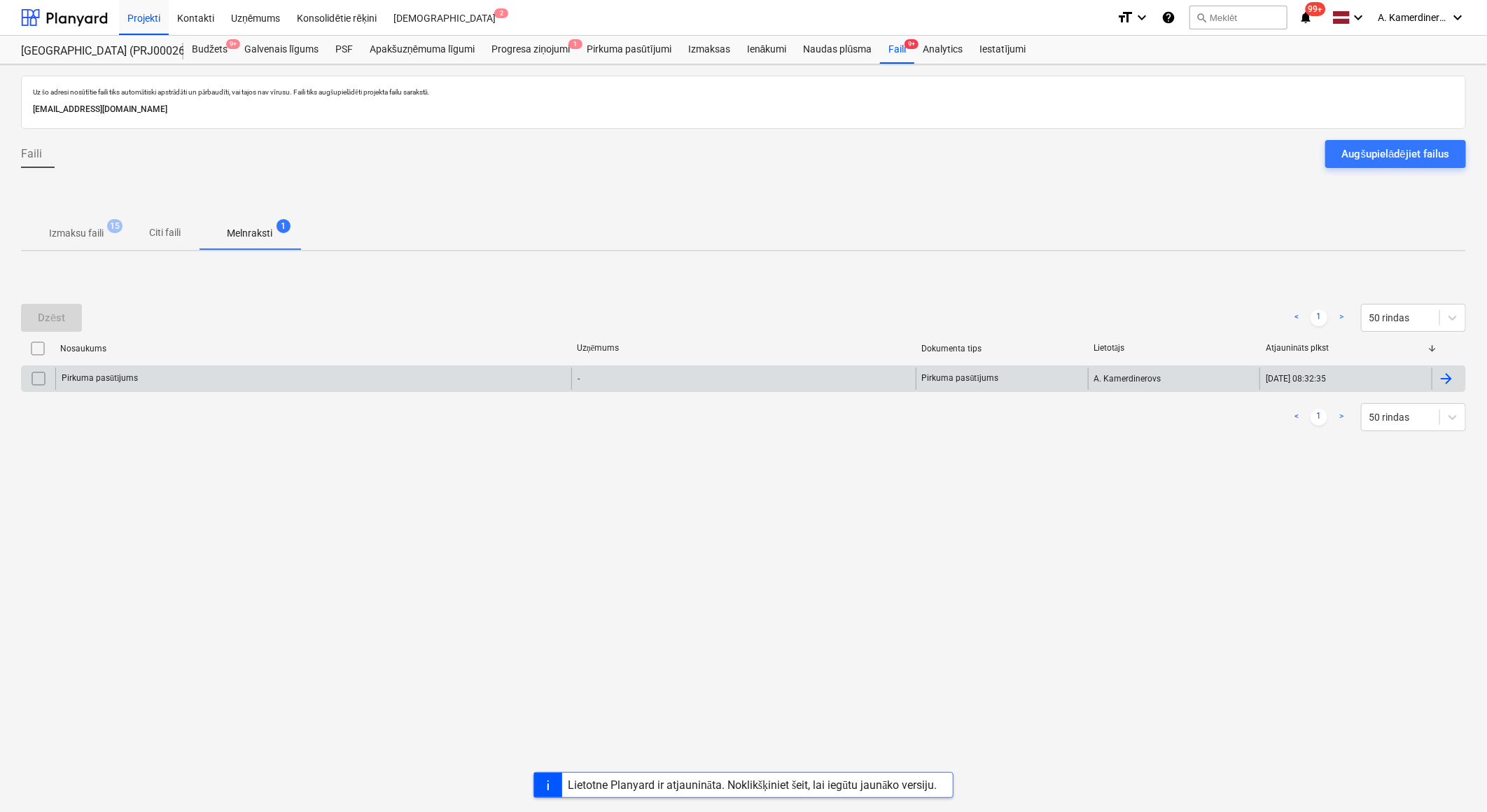
click at [43, 384] on input "checkbox" at bounding box center [39, 379] width 23 height 23
click at [53, 316] on div "Dzēst" at bounding box center [51, 318] width 27 height 18
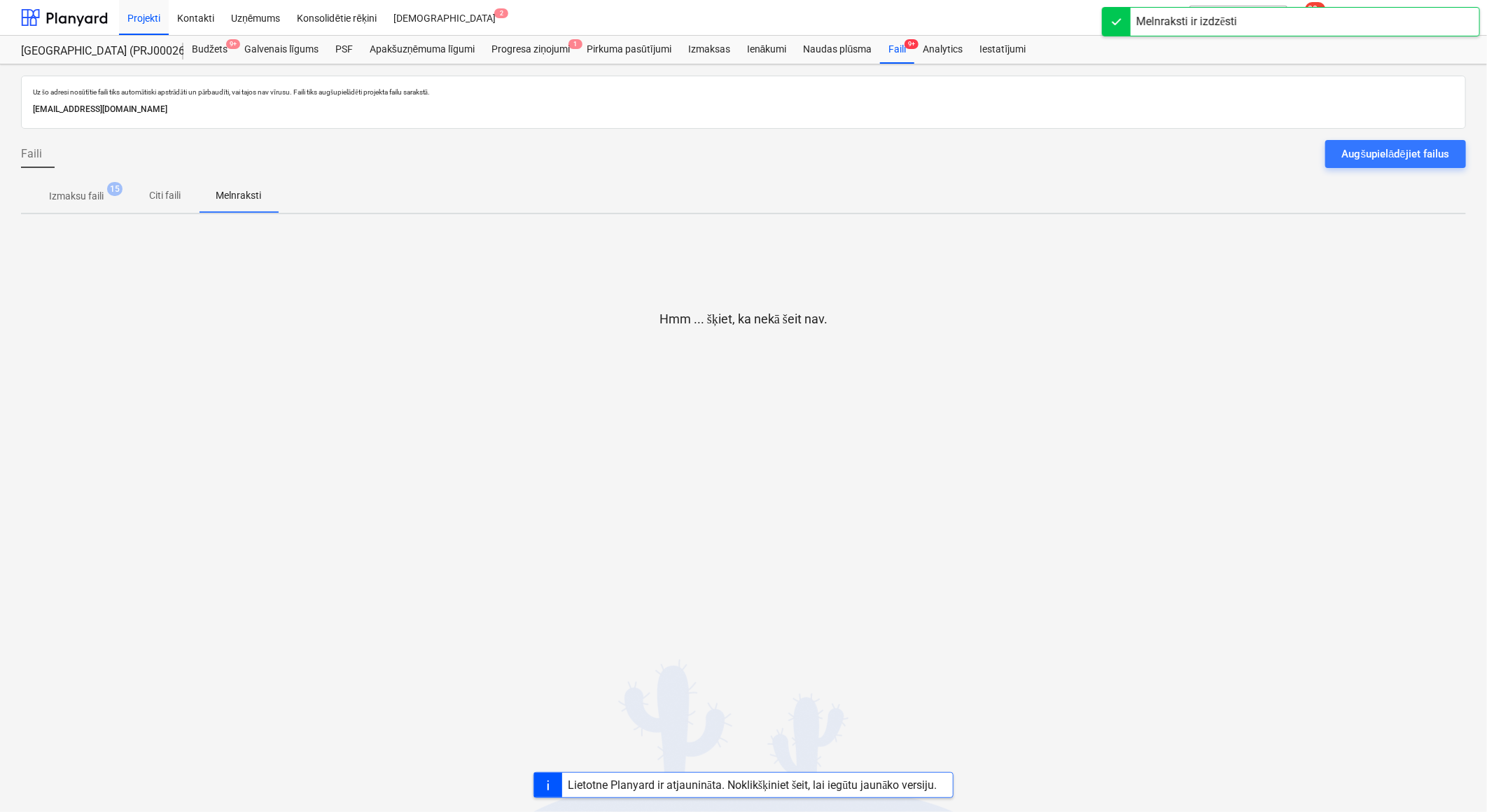
click at [86, 192] on p "Izmaksu faili" at bounding box center [77, 196] width 55 height 15
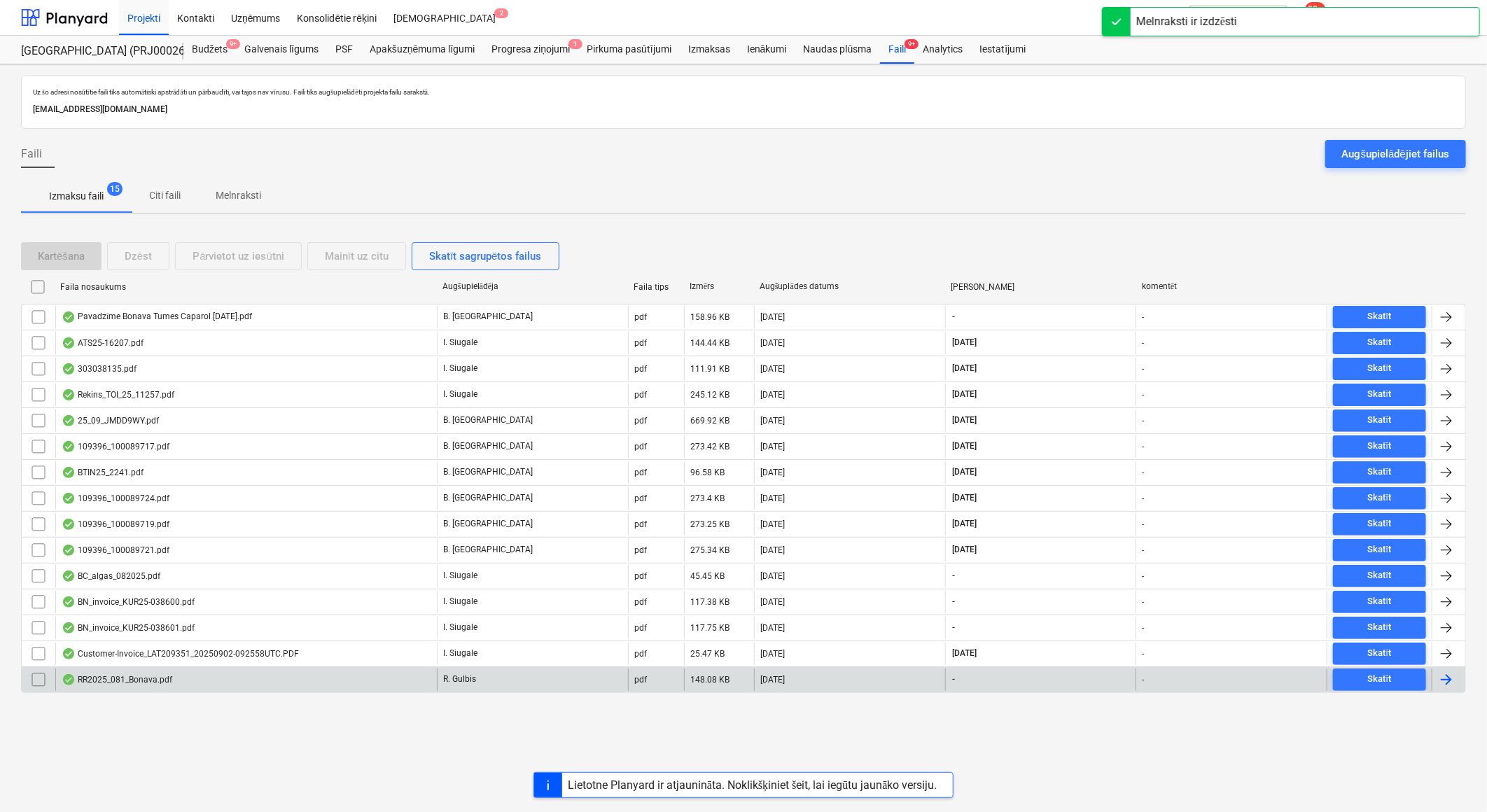
click at [309, 680] on div "RR2025_081_Bonava.pdf" at bounding box center [247, 680] width 382 height 23
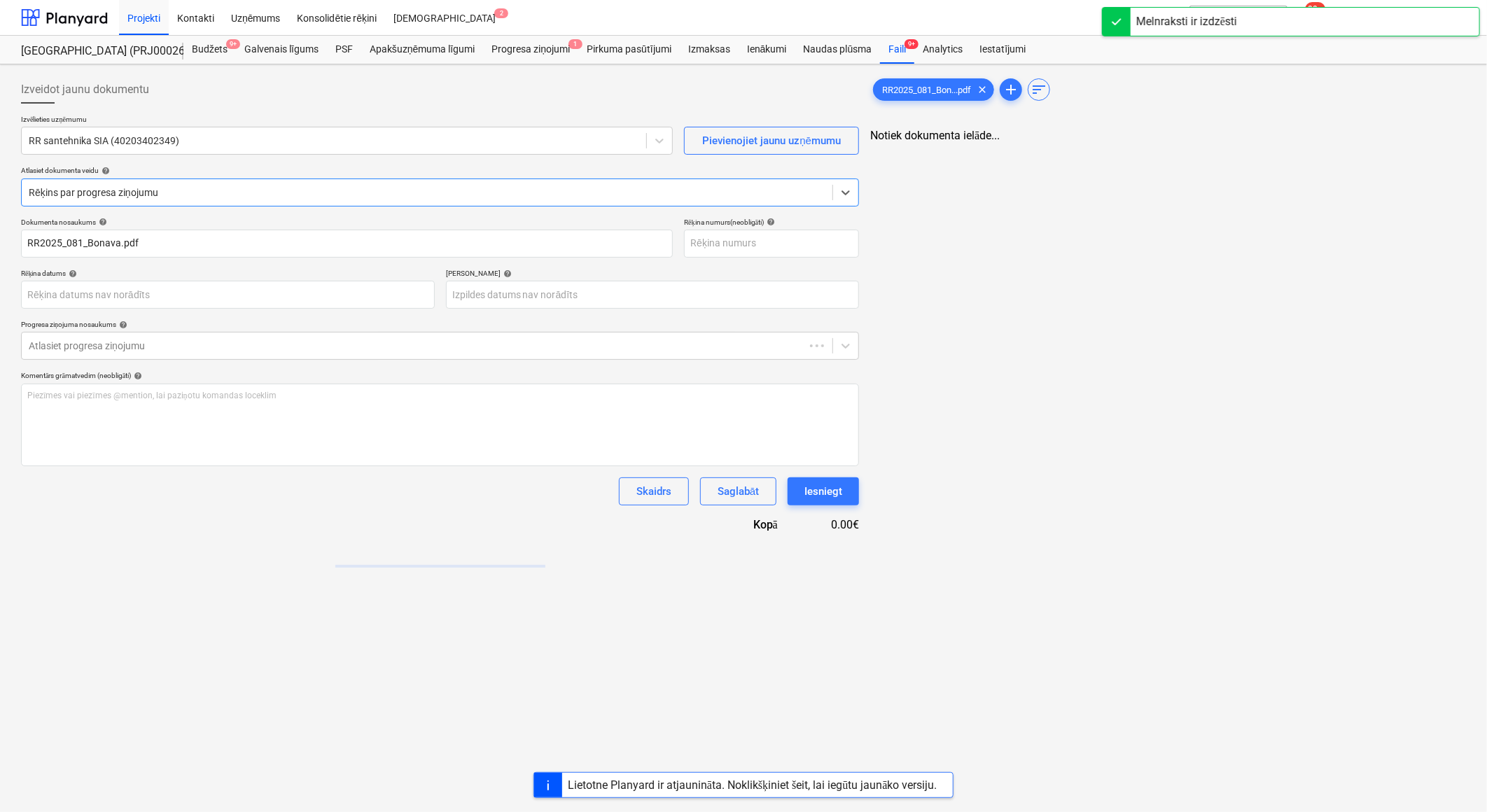
type input "RR2025_081_Bonava.pdf"
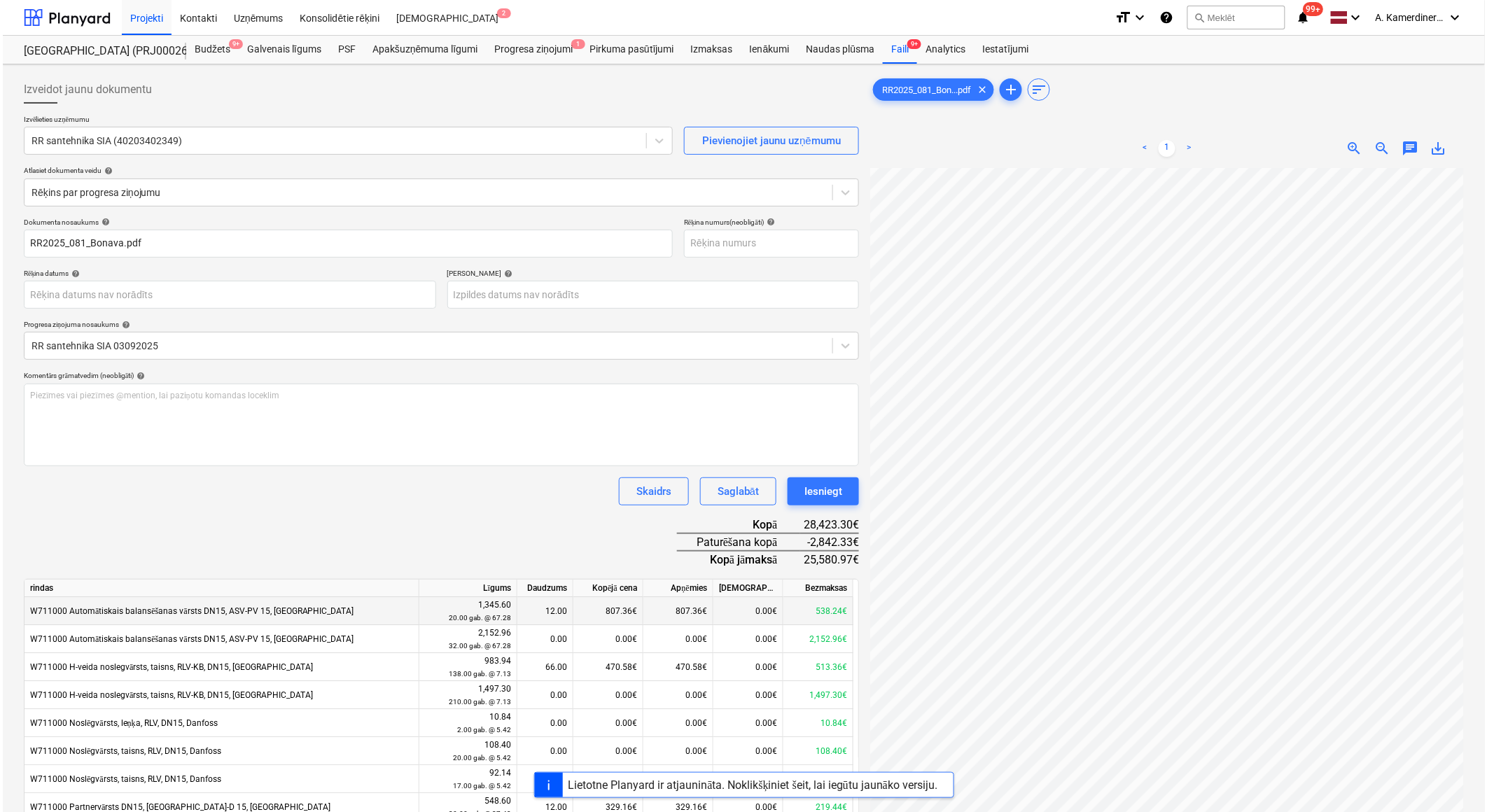
scroll to position [65, 39]
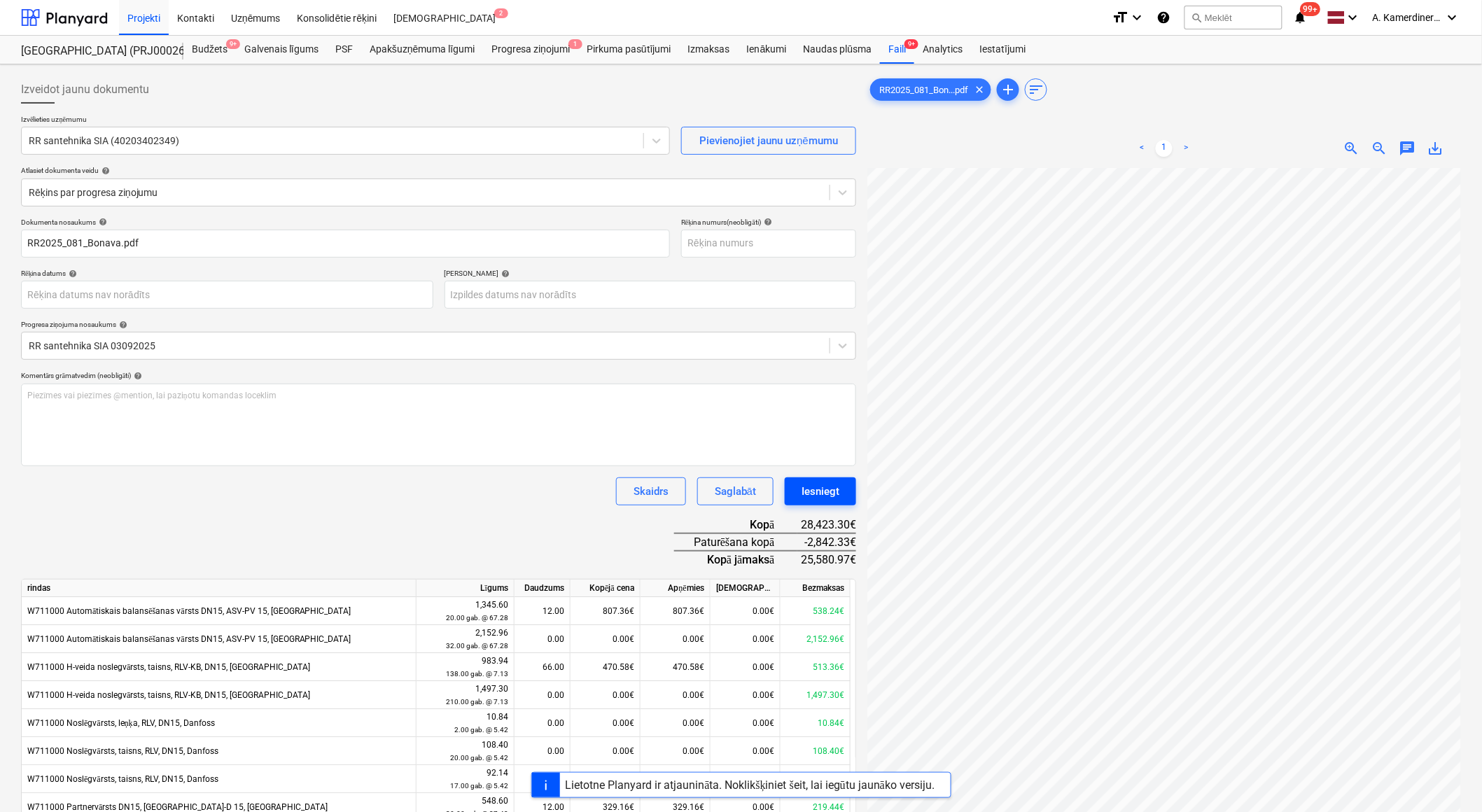
click at [849, 494] on button "Iesniegt" at bounding box center [820, 492] width 71 height 28
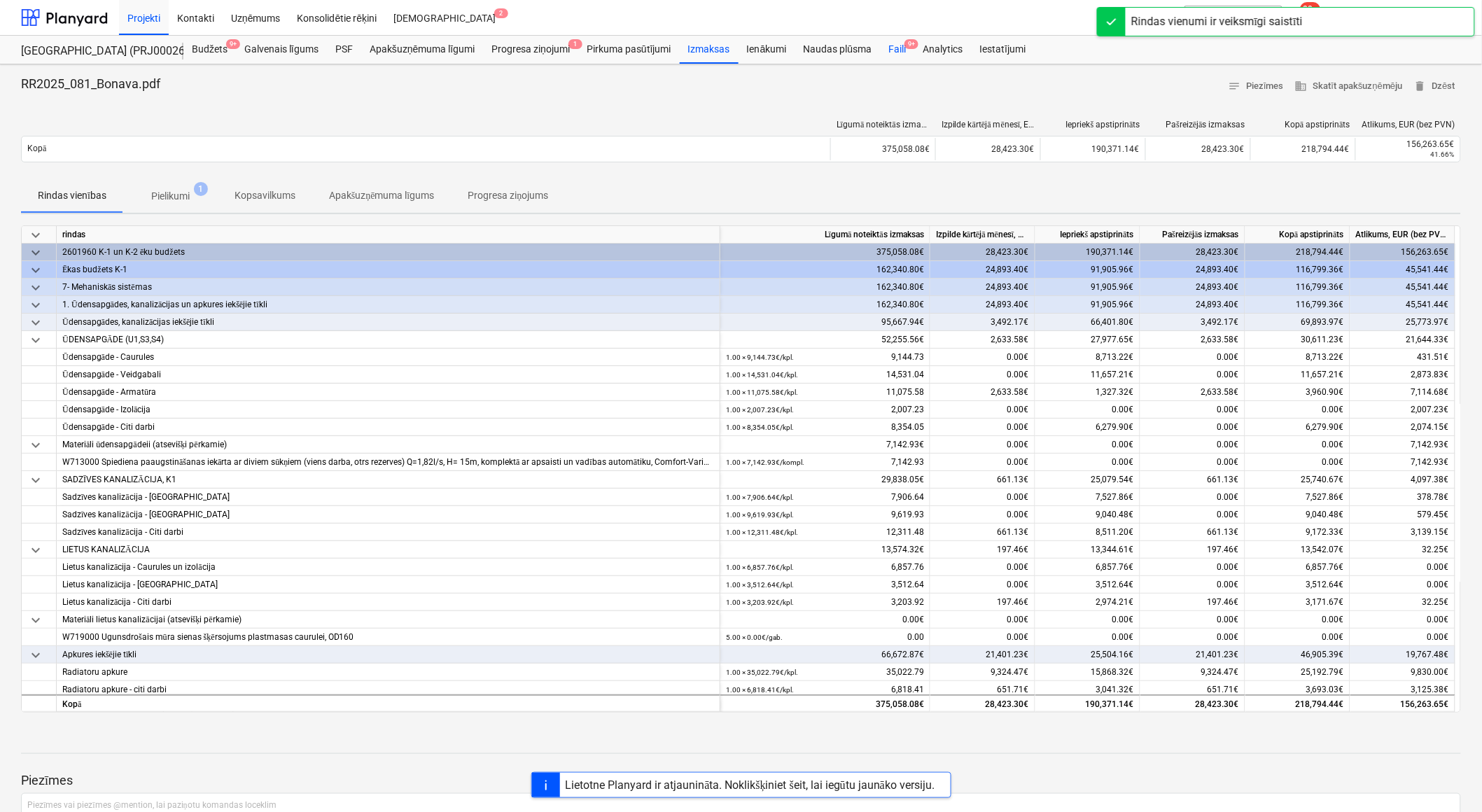
click at [901, 49] on div "Faili 9+" at bounding box center [897, 50] width 35 height 28
